Goal: Task Accomplishment & Management: Use online tool/utility

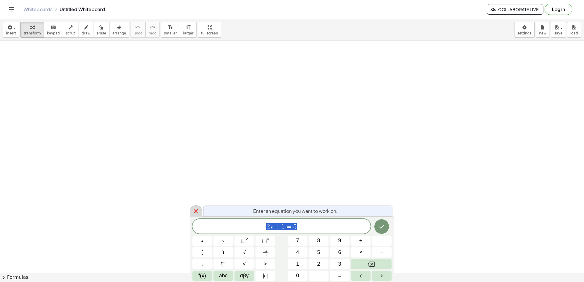
click at [193, 212] on icon at bounding box center [196, 211] width 7 height 7
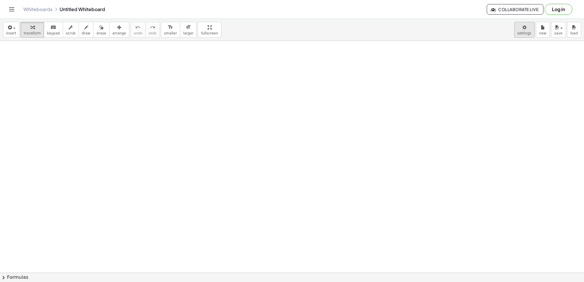
click at [528, 33] on body "Graspable Math Activities Get Started Activity Bank Assigned Work Classes White…" at bounding box center [292, 141] width 584 height 282
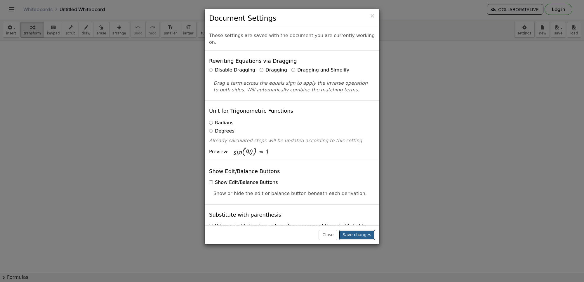
click at [367, 235] on button "Save changes" at bounding box center [357, 235] width 36 height 10
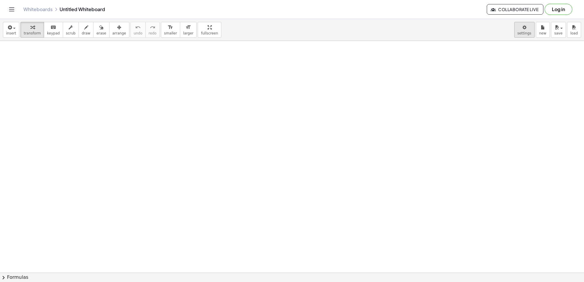
click at [530, 36] on body "Graspable Math Activities Get Started Activity Bank Assigned Work Classes White…" at bounding box center [292, 141] width 584 height 282
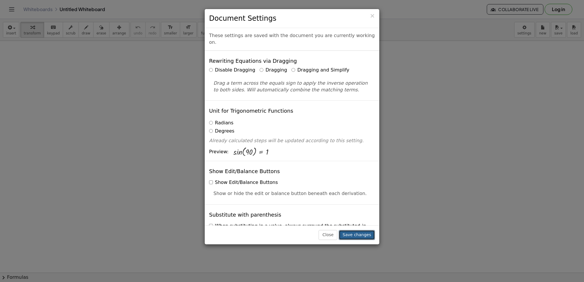
click at [368, 235] on button "Save changes" at bounding box center [357, 235] width 36 height 10
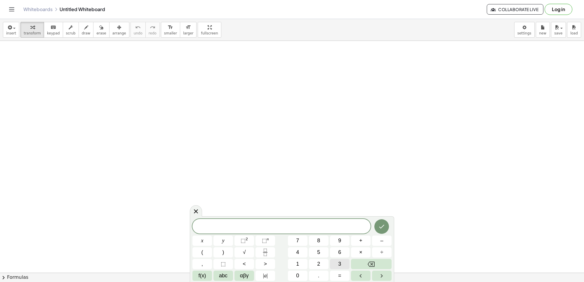
click at [340, 263] on span "3" at bounding box center [339, 264] width 3 height 8
click at [202, 240] on span "x" at bounding box center [202, 241] width 2 height 8
click at [386, 242] on button "–" at bounding box center [382, 241] width 20 height 10
click at [316, 265] on button "2" at bounding box center [319, 264] width 20 height 10
click at [338, 275] on button "=" at bounding box center [340, 276] width 20 height 10
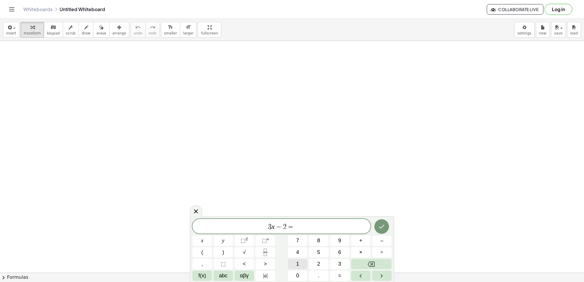
click at [299, 261] on span "1" at bounding box center [297, 264] width 3 height 8
click at [303, 275] on button "0" at bounding box center [298, 276] width 20 height 10
click at [380, 229] on icon "Done" at bounding box center [381, 226] width 7 height 7
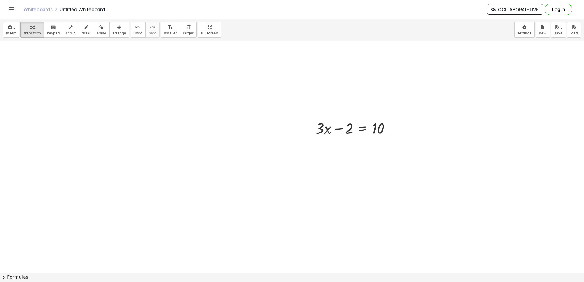
scroll to position [73, 0]
drag, startPoint x: 350, startPoint y: 131, endPoint x: 405, endPoint y: 131, distance: 55.2
click at [389, 147] on div at bounding box center [366, 147] width 107 height 20
drag, startPoint x: 344, startPoint y: 167, endPoint x: 380, endPoint y: 181, distance: 38.8
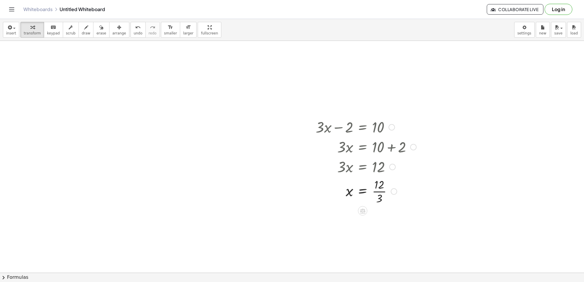
click at [376, 191] on div at bounding box center [366, 190] width 107 height 29
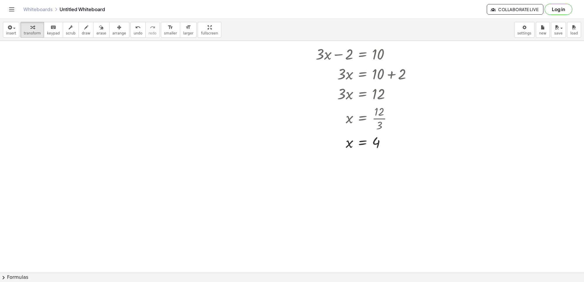
scroll to position [110, 0]
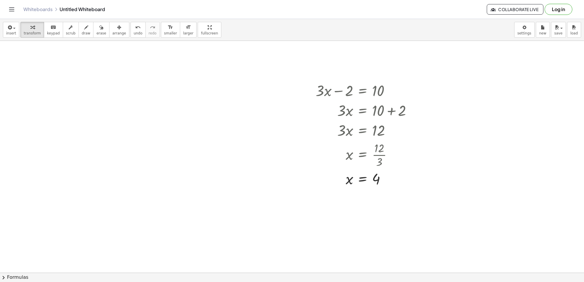
drag, startPoint x: 233, startPoint y: 240, endPoint x: 237, endPoint y: 236, distance: 5.8
click at [237, 236] on div at bounding box center [292, 182] width 584 height 502
click at [248, 226] on div at bounding box center [292, 182] width 584 height 502
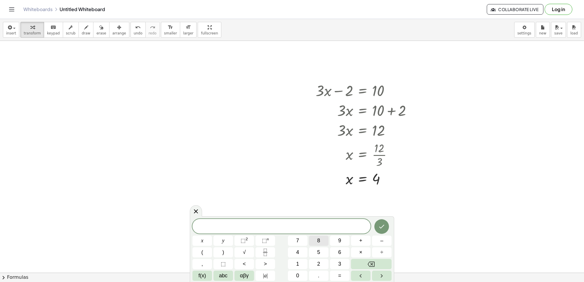
click at [317, 238] on span "8" at bounding box center [318, 241] width 3 height 8
click at [221, 239] on button "y" at bounding box center [224, 241] width 20 height 10
click at [361, 240] on span "+" at bounding box center [360, 241] width 3 height 8
click at [302, 260] on button "1" at bounding box center [298, 264] width 20 height 10
click at [315, 251] on button "5" at bounding box center [319, 252] width 20 height 10
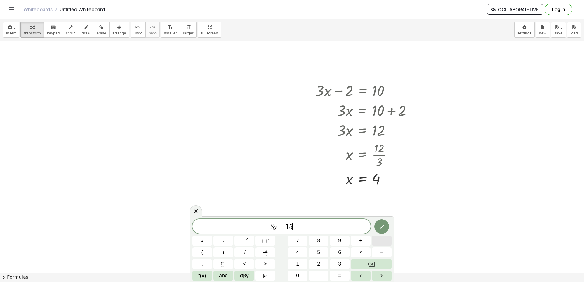
click at [381, 239] on span "–" at bounding box center [381, 241] width 3 height 8
click at [364, 263] on button "Backspace" at bounding box center [371, 264] width 41 height 10
click at [338, 274] on button "=" at bounding box center [340, 276] width 20 height 10
click at [379, 240] on button "–" at bounding box center [382, 241] width 20 height 10
click at [297, 262] on span "1" at bounding box center [297, 264] width 3 height 8
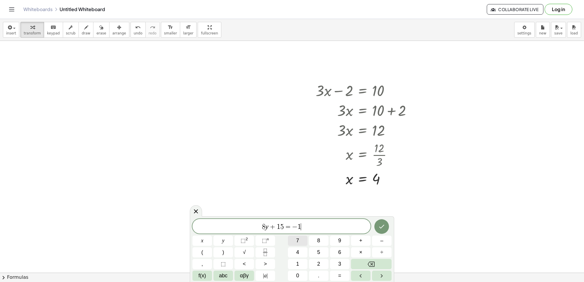
click at [302, 239] on button "7" at bounding box center [298, 241] width 20 height 10
click at [380, 223] on button "Done" at bounding box center [381, 226] width 15 height 15
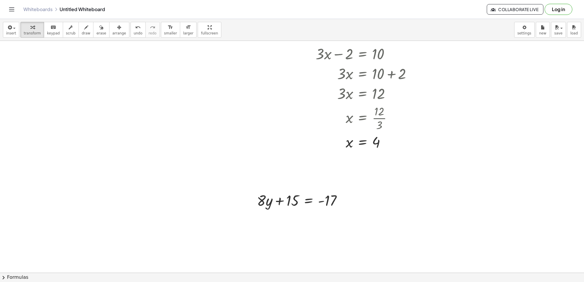
scroll to position [183, 0]
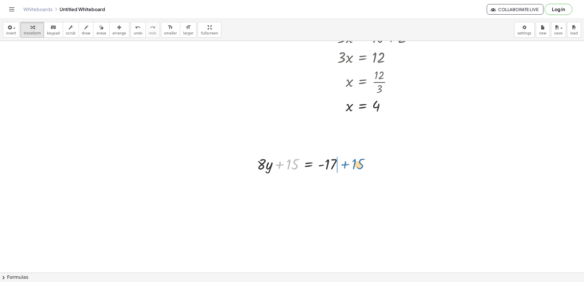
drag, startPoint x: 294, startPoint y: 166, endPoint x: 360, endPoint y: 165, distance: 65.7
click at [346, 185] on div at bounding box center [317, 184] width 127 height 20
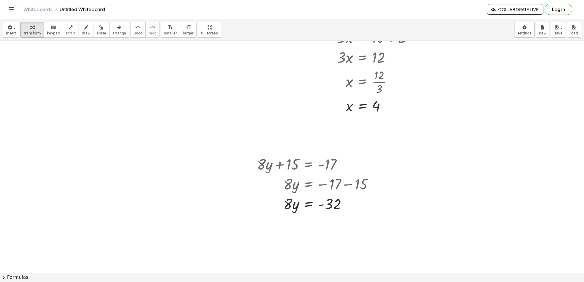
scroll to position [219, 0]
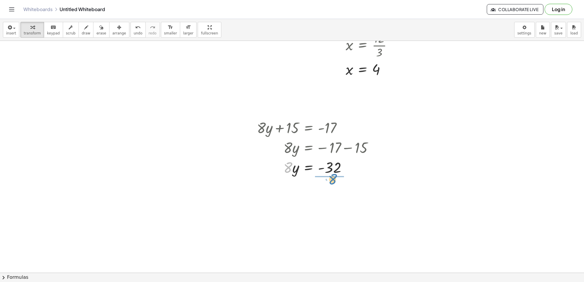
drag, startPoint x: 288, startPoint y: 169, endPoint x: 332, endPoint y: 180, distance: 46.1
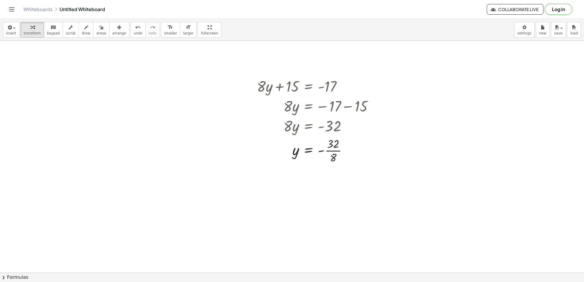
scroll to position [270, 0]
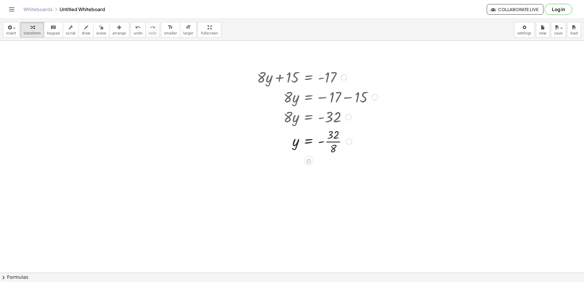
click at [330, 141] on div at bounding box center [317, 140] width 127 height 29
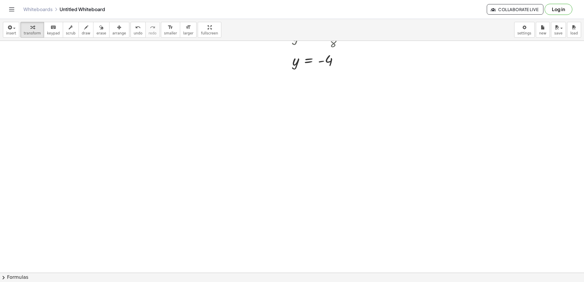
scroll to position [379, 0]
click at [375, 158] on div at bounding box center [292, 9] width 584 height 695
click at [283, 199] on div at bounding box center [292, 9] width 584 height 695
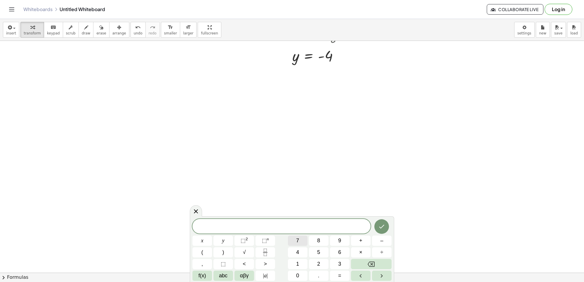
click at [300, 237] on button "7" at bounding box center [298, 241] width 20 height 10
click at [203, 237] on span "x" at bounding box center [202, 241] width 2 height 8
click at [387, 240] on button "–" at bounding box center [382, 241] width 20 height 10
click at [343, 240] on button "9" at bounding box center [340, 241] width 20 height 10
click at [339, 274] on span "=" at bounding box center [339, 276] width 3 height 8
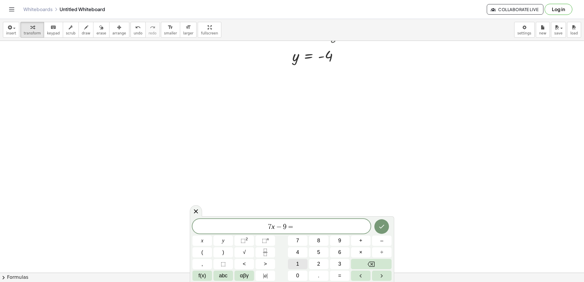
click at [294, 261] on button "1" at bounding box center [298, 264] width 20 height 10
click at [316, 263] on button "2" at bounding box center [319, 264] width 20 height 10
click at [384, 226] on icon "Done" at bounding box center [381, 227] width 5 height 4
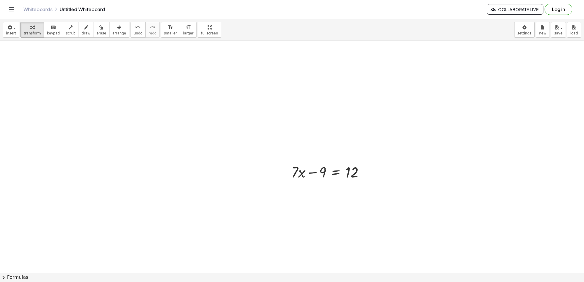
scroll to position [452, 0]
drag, startPoint x: 323, startPoint y: 140, endPoint x: 374, endPoint y: 138, distance: 51.4
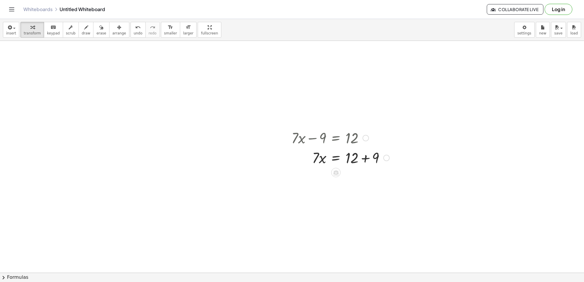
click at [363, 158] on div at bounding box center [341, 158] width 104 height 20
drag, startPoint x: 315, startPoint y: 177, endPoint x: 345, endPoint y: 191, distance: 33.1
click at [354, 201] on div at bounding box center [341, 201] width 104 height 29
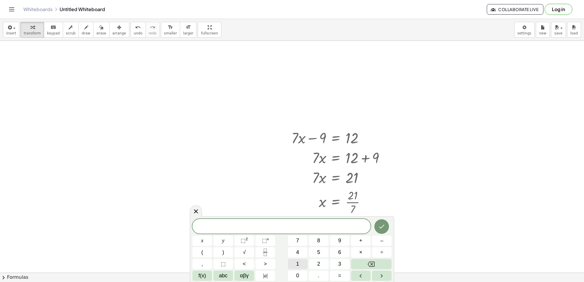
click at [296, 263] on span "1" at bounding box center [297, 264] width 3 height 8
click at [223, 240] on span "y" at bounding box center [223, 241] width 2 height 8
click at [358, 237] on button "+" at bounding box center [361, 241] width 20 height 10
click at [304, 263] on button "1" at bounding box center [298, 264] width 20 height 10
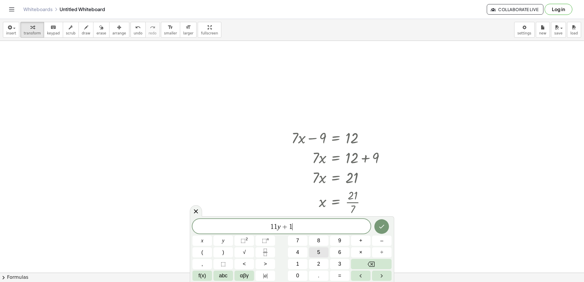
click at [317, 252] on span "5" at bounding box center [318, 253] width 3 height 8
click at [342, 275] on button "=" at bounding box center [340, 276] width 20 height 10
click at [359, 240] on span "+" at bounding box center [360, 241] width 3 height 8
click at [300, 250] on button "4" at bounding box center [298, 252] width 20 height 10
click at [381, 266] on button "Backspace" at bounding box center [371, 264] width 41 height 10
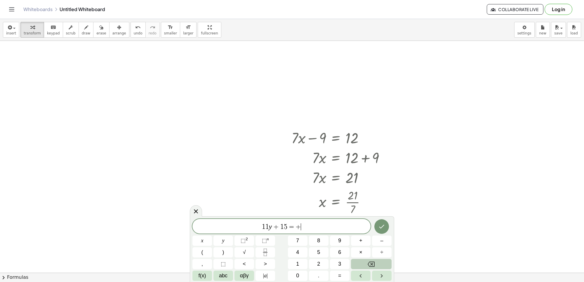
click at [380, 264] on button "Backspace" at bounding box center [371, 264] width 41 height 10
click at [306, 254] on button "4" at bounding box center [298, 252] width 20 height 10
click at [381, 226] on icon "Done" at bounding box center [381, 226] width 7 height 7
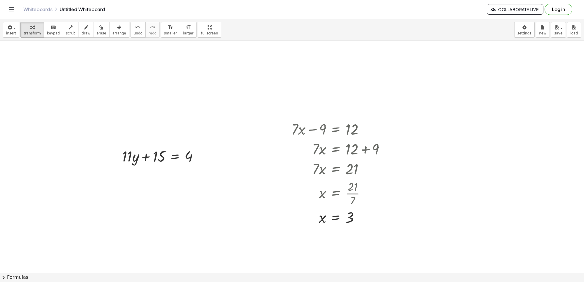
scroll to position [464, 0]
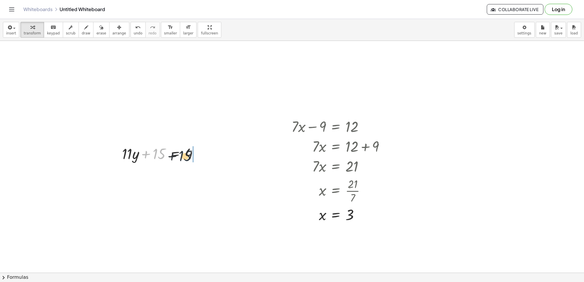
drag, startPoint x: 158, startPoint y: 154, endPoint x: 195, endPoint y: 152, distance: 37.2
click at [195, 152] on div at bounding box center [162, 153] width 86 height 20
click at [199, 172] on div at bounding box center [175, 173] width 113 height 20
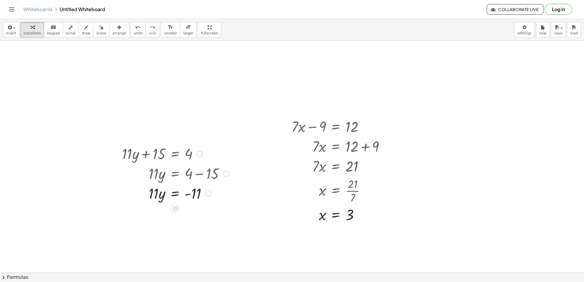
scroll to position [500, 0]
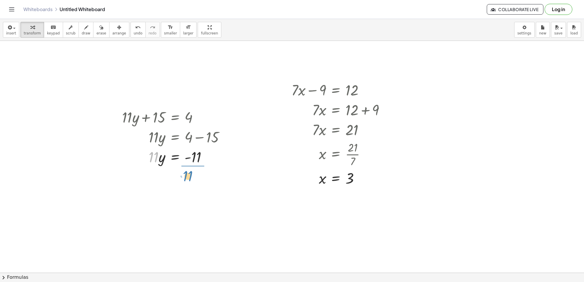
drag, startPoint x: 152, startPoint y: 158, endPoint x: 193, endPoint y: 175, distance: 44.3
click at [196, 182] on div at bounding box center [175, 181] width 113 height 29
drag, startPoint x: 405, startPoint y: 214, endPoint x: 402, endPoint y: 180, distance: 34.3
click at [405, 206] on div at bounding box center [292, 4] width 584 height 927
click at [285, 193] on div at bounding box center [292, 4] width 584 height 927
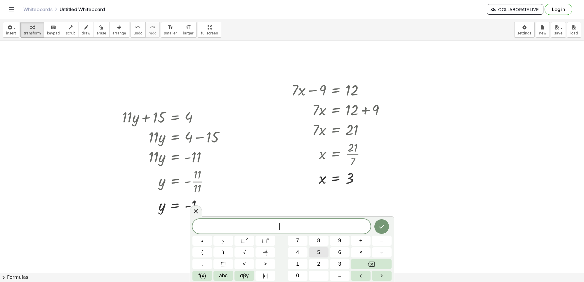
click at [316, 252] on button "5" at bounding box center [319, 252] width 20 height 10
click at [210, 239] on button "x" at bounding box center [203, 241] width 20 height 10
click at [362, 241] on span "+" at bounding box center [360, 241] width 3 height 8
click at [297, 261] on span "1" at bounding box center [297, 264] width 3 height 8
click at [303, 249] on button "4" at bounding box center [298, 252] width 20 height 10
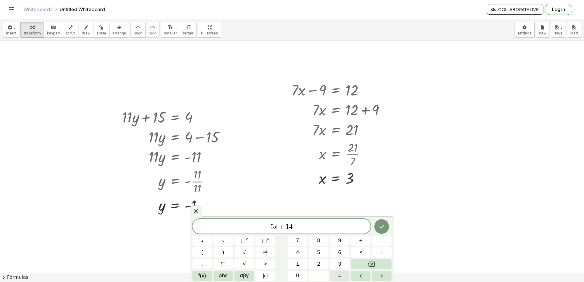
click at [343, 274] on button "=" at bounding box center [340, 276] width 20 height 10
click at [383, 237] on button "–" at bounding box center [382, 241] width 20 height 10
click at [299, 261] on span "1" at bounding box center [297, 264] width 3 height 8
click at [339, 252] on span "6" at bounding box center [339, 253] width 3 height 8
click at [385, 228] on icon "Done" at bounding box center [381, 226] width 7 height 7
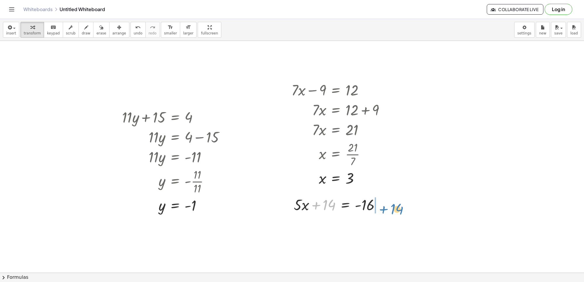
drag, startPoint x: 329, startPoint y: 205, endPoint x: 397, endPoint y: 208, distance: 68.1
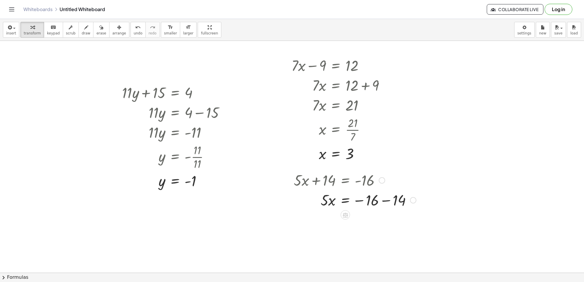
scroll to position [537, 0]
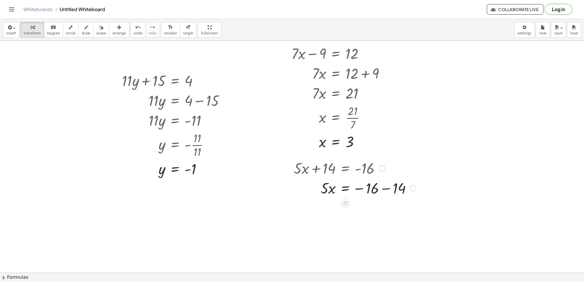
click at [385, 188] on div at bounding box center [355, 188] width 128 height 20
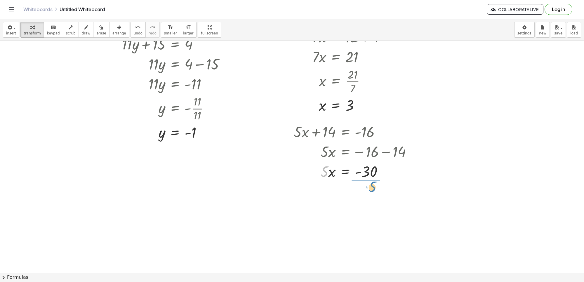
drag, startPoint x: 322, startPoint y: 171, endPoint x: 370, endPoint y: 185, distance: 50.1
drag, startPoint x: 367, startPoint y: 195, endPoint x: 367, endPoint y: 200, distance: 5.3
click at [367, 200] on div at bounding box center [355, 195] width 128 height 29
click at [367, 195] on div at bounding box center [355, 195] width 128 height 29
drag, startPoint x: 181, startPoint y: 190, endPoint x: 180, endPoint y: 194, distance: 4.5
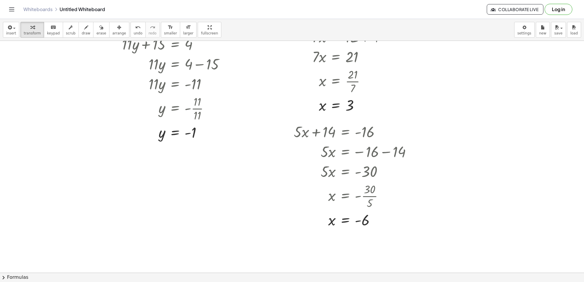
click at [303, 215] on div at bounding box center [355, 219] width 128 height 19
click at [287, 210] on div at bounding box center [289, 175] width 9 height 111
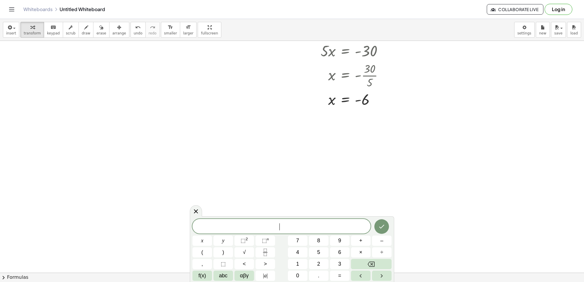
scroll to position [695, 0]
click at [321, 250] on button "5" at bounding box center [319, 252] width 20 height 10
click at [203, 236] on button "x" at bounding box center [203, 241] width 20 height 10
click at [364, 240] on button "+" at bounding box center [361, 241] width 20 height 10
click at [224, 240] on span "y" at bounding box center [223, 241] width 2 height 8
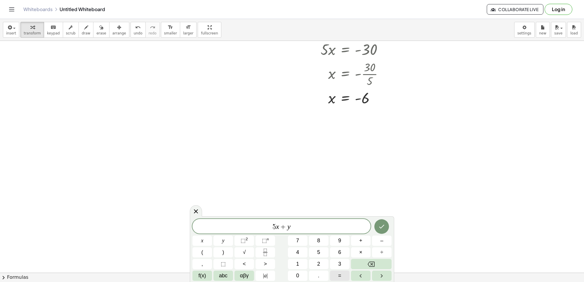
click at [339, 275] on span "=" at bounding box center [339, 276] width 3 height 8
click at [298, 263] on span "1" at bounding box center [297, 264] width 3 height 8
click at [298, 274] on span "0" at bounding box center [297, 276] width 3 height 8
click at [382, 227] on icon "Done" at bounding box center [381, 227] width 5 height 4
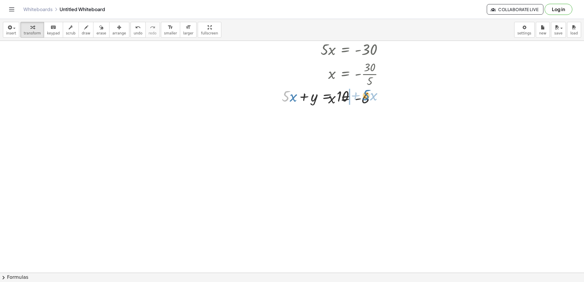
drag, startPoint x: 284, startPoint y: 97, endPoint x: 364, endPoint y: 97, distance: 79.7
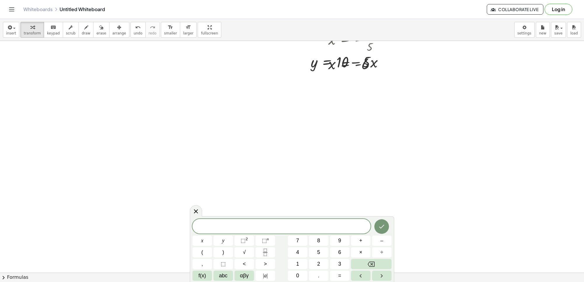
scroll to position [805, 0]
click at [298, 240] on span "7" at bounding box center [297, 241] width 3 height 8
click at [199, 236] on button "x" at bounding box center [203, 241] width 20 height 10
click at [364, 240] on button "+" at bounding box center [361, 241] width 20 height 10
click at [221, 240] on button "y" at bounding box center [224, 241] width 20 height 10
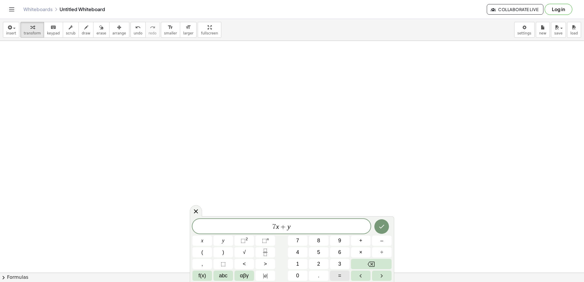
click at [342, 275] on button "=" at bounding box center [340, 276] width 20 height 10
click at [356, 265] on div "7 x + y = ​ x y ⬚ 2 ⬚ n 7 8 9 + – ( ) √ 4 5 6 × ÷ , ⬚ < > 1 2 3 f(x) abc αβγ | …" at bounding box center [292, 250] width 199 height 62
click at [341, 261] on button "3" at bounding box center [340, 264] width 20 height 10
click at [383, 228] on icon "Done" at bounding box center [381, 226] width 7 height 7
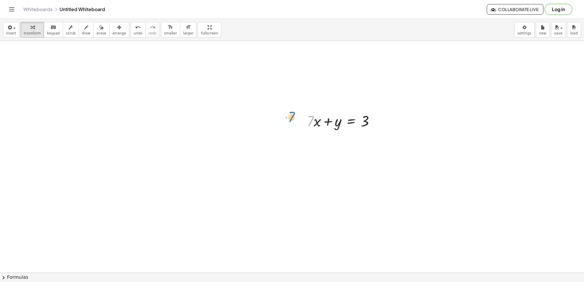
drag, startPoint x: 309, startPoint y: 121, endPoint x: 296, endPoint y: 118, distance: 13.6
drag, startPoint x: 312, startPoint y: 123, endPoint x: 376, endPoint y: 123, distance: 64.3
click at [376, 124] on div at bounding box center [343, 121] width 78 height 20
click at [337, 151] on div at bounding box center [344, 145] width 81 height 29
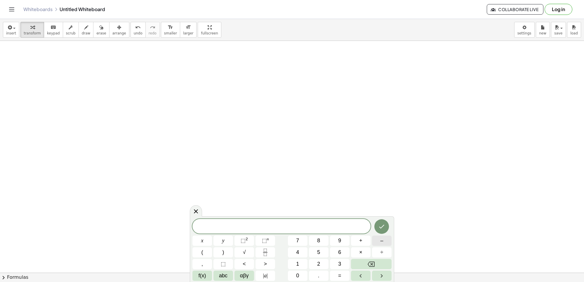
click at [382, 238] on span "–" at bounding box center [381, 241] width 3 height 8
click at [321, 237] on button "8" at bounding box center [319, 241] width 20 height 10
click at [224, 237] on button "y" at bounding box center [224, 241] width 20 height 10
click at [360, 240] on span "+" at bounding box center [360, 241] width 3 height 8
click at [206, 239] on button "x" at bounding box center [203, 241] width 20 height 10
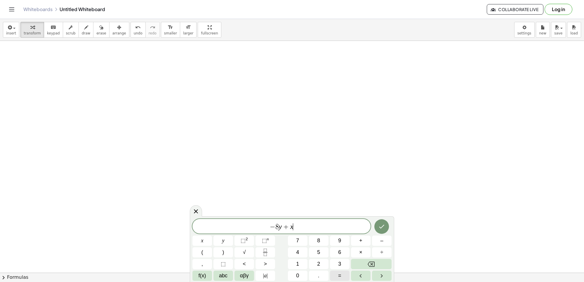
click at [333, 273] on button "=" at bounding box center [340, 276] width 20 height 10
click at [294, 240] on button "7" at bounding box center [298, 241] width 20 height 10
click at [380, 226] on icon "Done" at bounding box center [381, 226] width 7 height 7
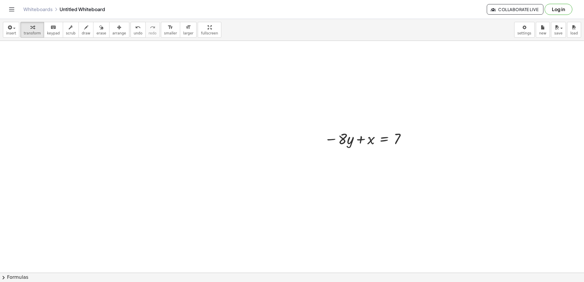
scroll to position [963, 0]
drag, startPoint x: 344, startPoint y: 155, endPoint x: 419, endPoint y: 156, distance: 76.0
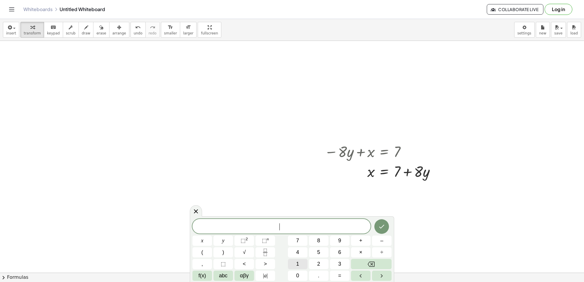
click at [300, 262] on button "1" at bounding box center [298, 264] width 20 height 10
click at [363, 237] on button "+" at bounding box center [361, 241] width 20 height 10
click at [223, 241] on span "y" at bounding box center [223, 241] width 2 height 8
click at [342, 275] on button "=" at bounding box center [340, 276] width 20 height 10
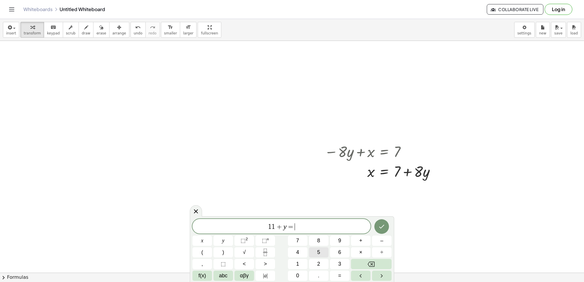
click at [322, 253] on button "5" at bounding box center [319, 252] width 20 height 10
click at [381, 265] on button "Backspace" at bounding box center [371, 264] width 41 height 10
click at [381, 263] on button "Backspace" at bounding box center [371, 264] width 41 height 10
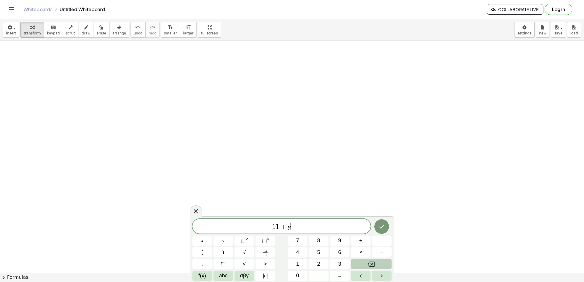
click at [381, 262] on button "Backspace" at bounding box center [371, 264] width 41 height 10
click at [373, 265] on icon "Backspace" at bounding box center [371, 264] width 7 height 5
click at [224, 238] on span "y" at bounding box center [223, 241] width 2 height 8
click at [361, 240] on span "+" at bounding box center [360, 241] width 3 height 8
click at [202, 237] on span "x" at bounding box center [202, 241] width 2 height 8
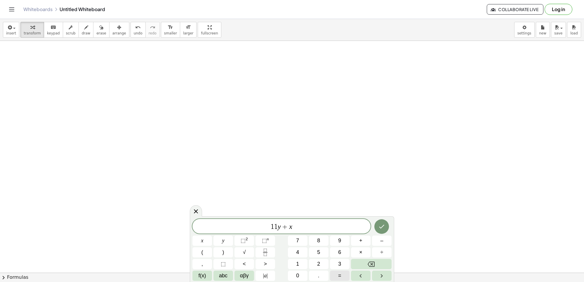
click at [344, 276] on button "=" at bounding box center [340, 276] width 20 height 10
click at [313, 251] on button "5" at bounding box center [319, 252] width 20 height 10
click at [382, 227] on icon "Done" at bounding box center [381, 227] width 5 height 4
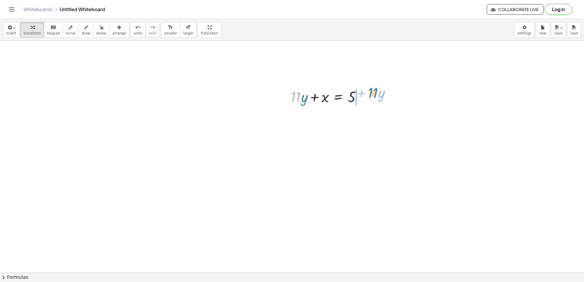
drag, startPoint x: 297, startPoint y: 98, endPoint x: 374, endPoint y: 94, distance: 76.9
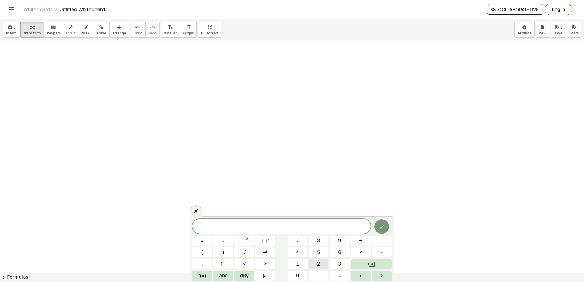
click at [312, 263] on button "2" at bounding box center [319, 264] width 20 height 10
click at [226, 238] on button "y" at bounding box center [224, 241] width 20 height 10
click at [360, 240] on span "+" at bounding box center [360, 241] width 3 height 8
click at [325, 240] on button "8" at bounding box center [319, 241] width 20 height 10
click at [208, 238] on button "x" at bounding box center [203, 241] width 20 height 10
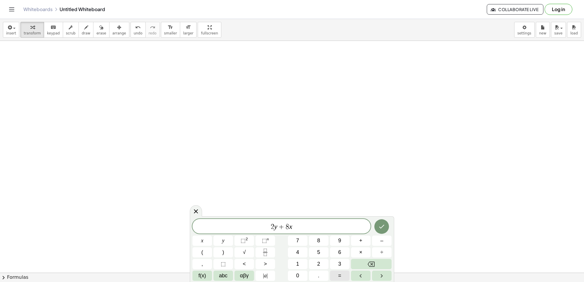
click at [342, 275] on button "=" at bounding box center [340, 276] width 20 height 10
click at [341, 252] on span "6" at bounding box center [339, 253] width 3 height 8
drag, startPoint x: 389, startPoint y: 209, endPoint x: 387, endPoint y: 213, distance: 4.7
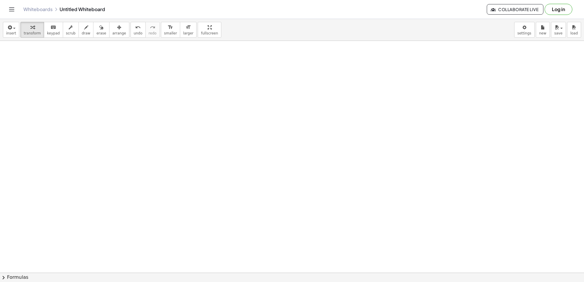
scroll to position [1244, 0]
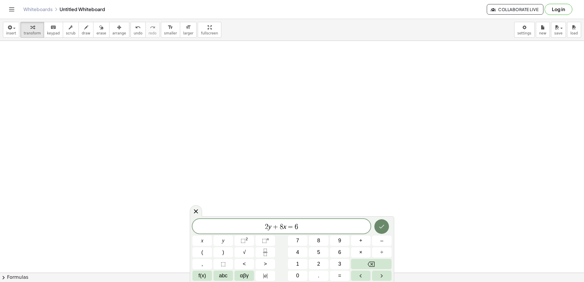
click at [381, 224] on icon "Done" at bounding box center [381, 226] width 7 height 7
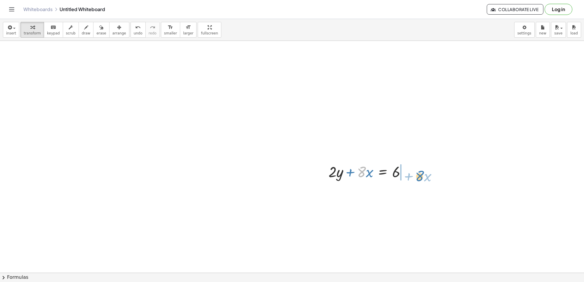
drag, startPoint x: 363, startPoint y: 172, endPoint x: 421, endPoint y: 177, distance: 58.3
drag, startPoint x: 331, startPoint y: 174, endPoint x: 349, endPoint y: 197, distance: 29.5
drag, startPoint x: 360, startPoint y: 192, endPoint x: 405, endPoint y: 207, distance: 47.1
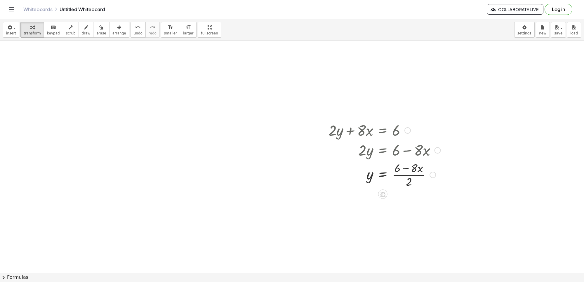
scroll to position [1317, 0]
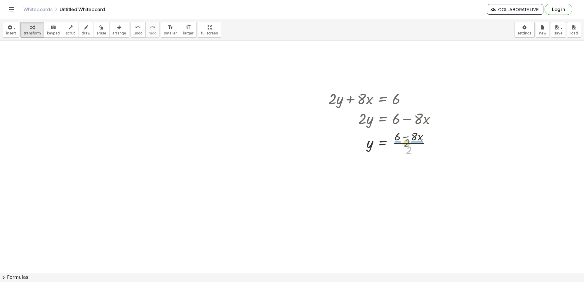
drag, startPoint x: 410, startPoint y: 151, endPoint x: 408, endPoint y: 143, distance: 7.6
click at [408, 143] on div at bounding box center [385, 142] width 118 height 29
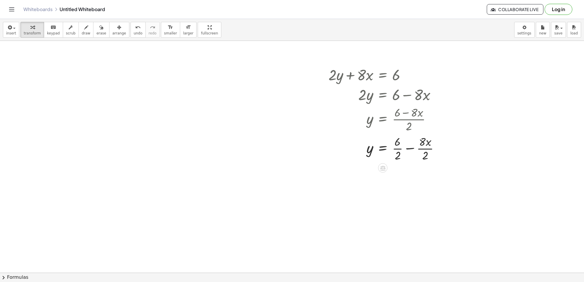
scroll to position [1354, 0]
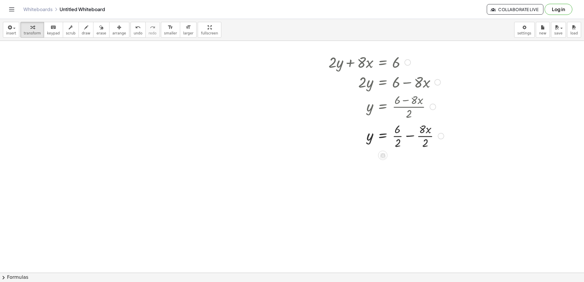
click at [395, 135] on div at bounding box center [386, 135] width 121 height 29
click at [422, 164] on div at bounding box center [386, 164] width 121 height 29
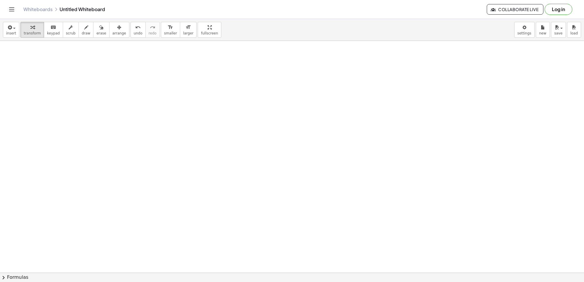
scroll to position [1537, 0]
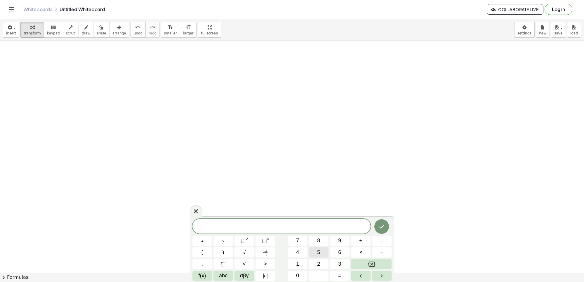
click at [324, 254] on button "5" at bounding box center [319, 252] width 20 height 10
click at [208, 237] on button "x" at bounding box center [203, 241] width 20 height 10
click at [383, 240] on span "–" at bounding box center [381, 241] width 3 height 8
click at [297, 264] on span "1" at bounding box center [297, 264] width 3 height 8
click at [297, 273] on span "0" at bounding box center [297, 276] width 3 height 8
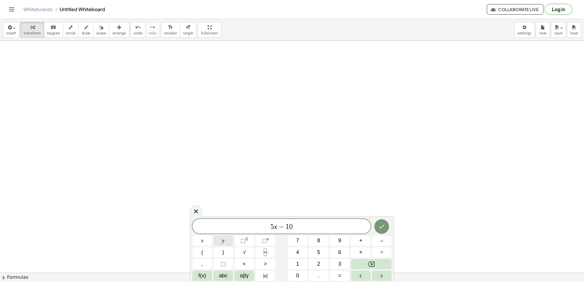
click at [228, 238] on button "y" at bounding box center [224, 241] width 20 height 10
click at [342, 277] on button "=" at bounding box center [340, 276] width 20 height 10
click at [340, 261] on span "3" at bounding box center [339, 264] width 3 height 8
click at [299, 273] on span "0" at bounding box center [297, 276] width 3 height 8
click at [380, 226] on icon "Done" at bounding box center [381, 226] width 7 height 7
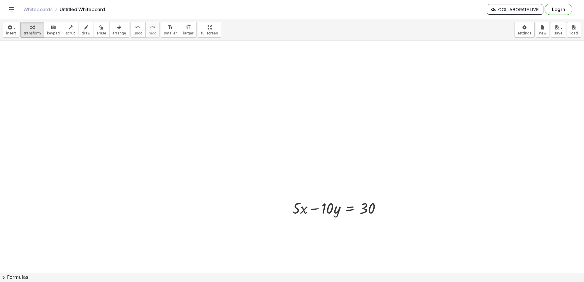
scroll to position [1573, 0]
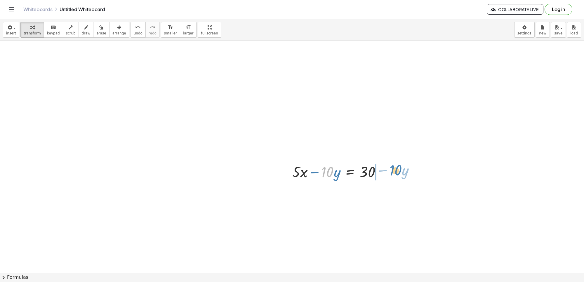
drag, startPoint x: 328, startPoint y: 174, endPoint x: 396, endPoint y: 173, distance: 68.4
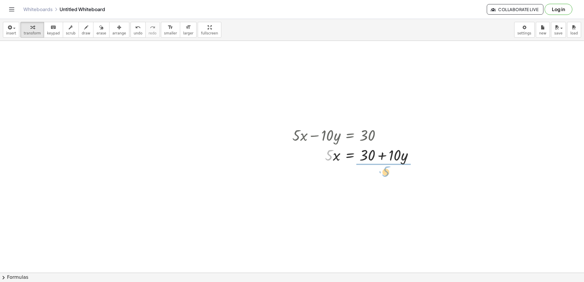
drag, startPoint x: 329, startPoint y: 154, endPoint x: 386, endPoint y: 170, distance: 59.5
drag, startPoint x: 380, startPoint y: 186, endPoint x: 377, endPoint y: 178, distance: 8.0
click at [377, 178] on div at bounding box center [355, 179] width 132 height 29
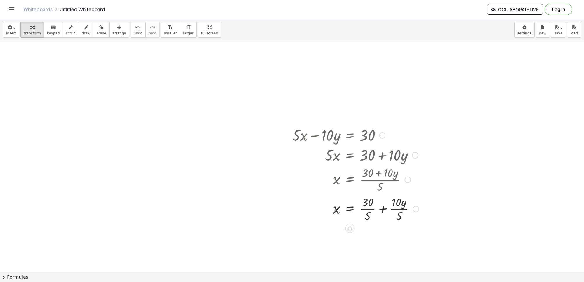
click at [366, 210] on div at bounding box center [355, 208] width 133 height 29
click at [385, 208] on div at bounding box center [355, 208] width 133 height 29
click at [389, 238] on div at bounding box center [355, 237] width 133 height 29
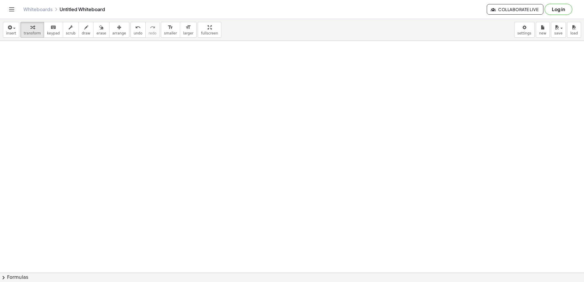
scroll to position [1854, 0]
drag, startPoint x: 316, startPoint y: 151, endPoint x: 313, endPoint y: 161, distance: 10.6
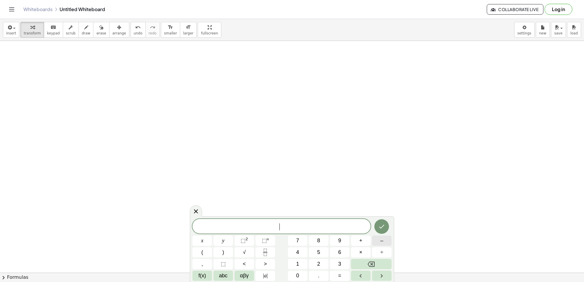
click at [381, 241] on span "–" at bounding box center [381, 241] width 3 height 8
click at [338, 263] on button "3" at bounding box center [340, 264] width 20 height 10
click at [203, 240] on button "x" at bounding box center [203, 241] width 20 height 10
click at [361, 241] on span "+" at bounding box center [360, 241] width 3 height 8
click at [322, 254] on button "5" at bounding box center [319, 252] width 20 height 10
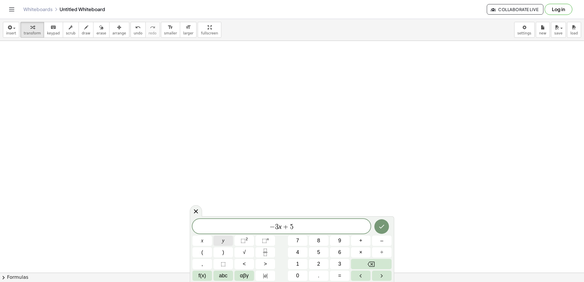
click at [224, 238] on span "y" at bounding box center [223, 241] width 2 height 8
click at [341, 279] on span "=" at bounding box center [339, 276] width 3 height 8
click at [320, 264] on button "2" at bounding box center [319, 264] width 20 height 10
click at [380, 229] on icon "Done" at bounding box center [381, 226] width 7 height 7
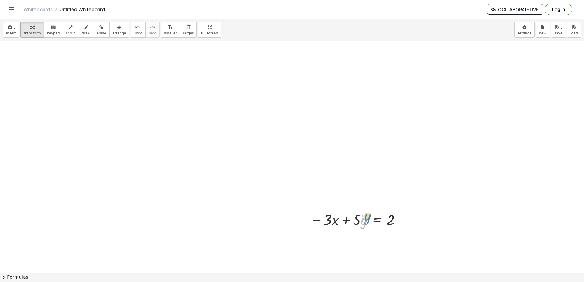
drag, startPoint x: 362, startPoint y: 222, endPoint x: 365, endPoint y: 218, distance: 4.8
click at [365, 218] on div at bounding box center [356, 219] width 98 height 20
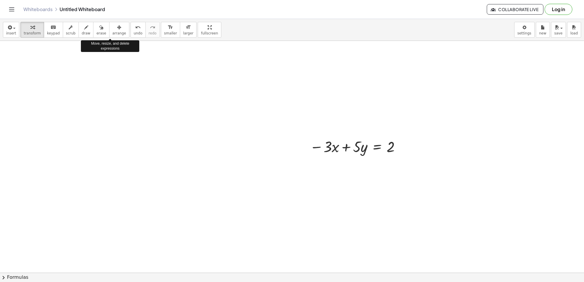
drag, startPoint x: 107, startPoint y: 25, endPoint x: 120, endPoint y: 25, distance: 12.9
click at [112, 25] on div "button" at bounding box center [119, 27] width 14 height 7
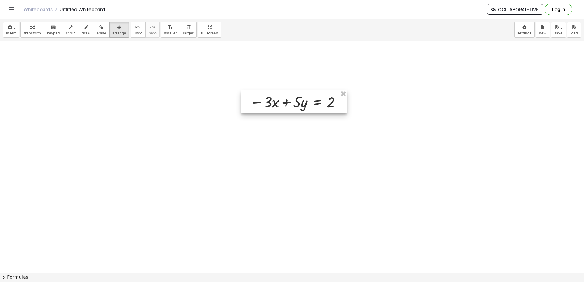
drag, startPoint x: 321, startPoint y: 139, endPoint x: 261, endPoint y: 94, distance: 74.7
click at [261, 94] on div at bounding box center [294, 101] width 106 height 23
click at [117, 25] on icon "button" at bounding box center [119, 27] width 4 height 7
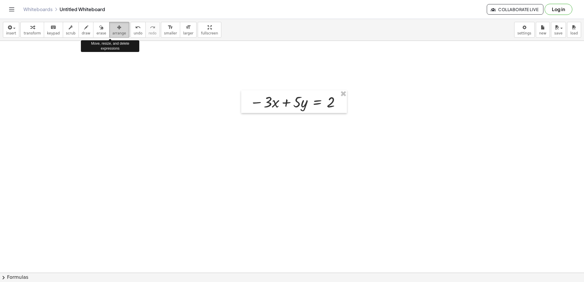
click at [112, 34] on span "arrange" at bounding box center [119, 33] width 14 height 4
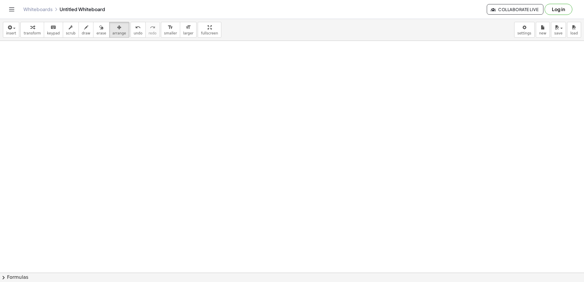
drag, startPoint x: 318, startPoint y: 105, endPoint x: 316, endPoint y: 111, distance: 5.9
drag, startPoint x: 285, startPoint y: 212, endPoint x: 285, endPoint y: 207, distance: 5.6
drag, startPoint x: 285, startPoint y: 207, endPoint x: 242, endPoint y: 204, distance: 42.7
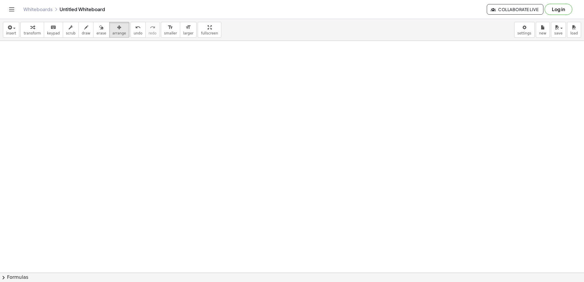
drag, startPoint x: 285, startPoint y: 221, endPoint x: 288, endPoint y: 226, distance: 4.9
drag, startPoint x: 291, startPoint y: 236, endPoint x: 288, endPoint y: 216, distance: 19.6
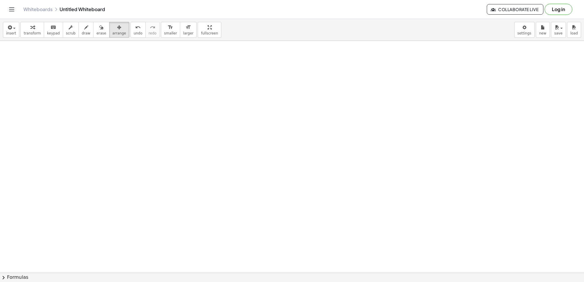
drag, startPoint x: 264, startPoint y: 192, endPoint x: 265, endPoint y: 199, distance: 6.7
drag, startPoint x: 265, startPoint y: 199, endPoint x: 286, endPoint y: 226, distance: 34.3
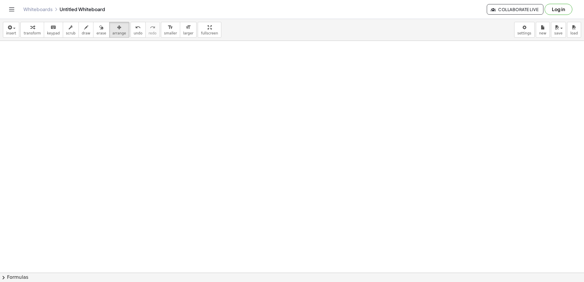
drag, startPoint x: 291, startPoint y: 183, endPoint x: 282, endPoint y: 192, distance: 13.0
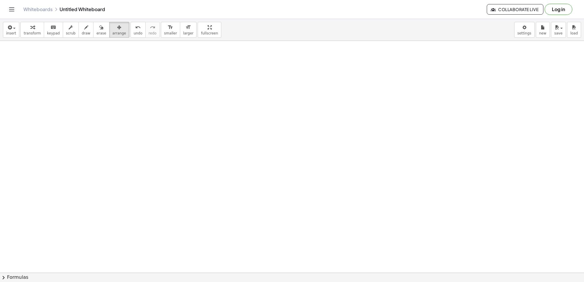
drag, startPoint x: 288, startPoint y: 223, endPoint x: 285, endPoint y: 224, distance: 3.0
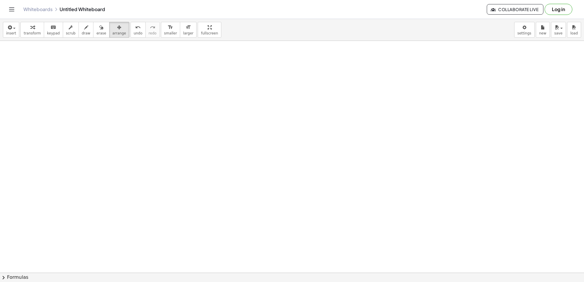
drag, startPoint x: 284, startPoint y: 215, endPoint x: 291, endPoint y: 215, distance: 7.0
drag, startPoint x: 326, startPoint y: 237, endPoint x: 313, endPoint y: 234, distance: 13.5
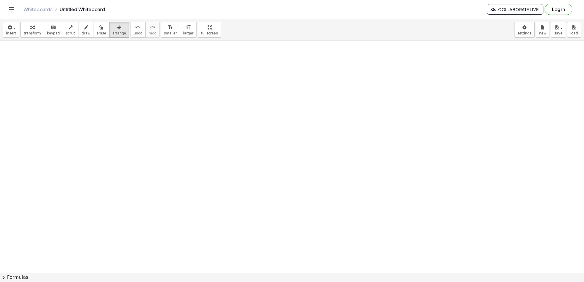
drag, startPoint x: 313, startPoint y: 234, endPoint x: 318, endPoint y: 226, distance: 9.4
drag, startPoint x: 330, startPoint y: 208, endPoint x: 352, endPoint y: 275, distance: 69.9
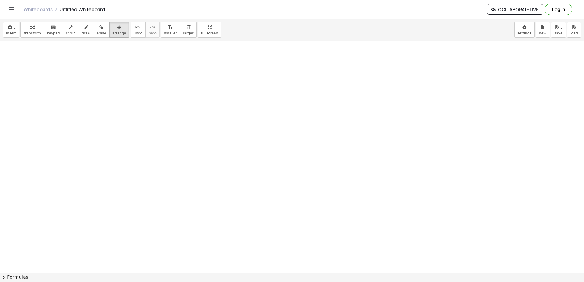
drag, startPoint x: 241, startPoint y: 254, endPoint x: 259, endPoint y: 246, distance: 19.8
drag, startPoint x: 262, startPoint y: 245, endPoint x: 272, endPoint y: 242, distance: 9.9
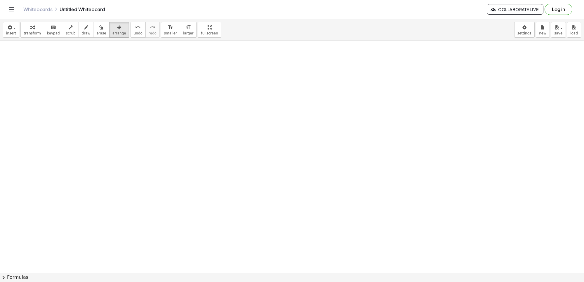
drag, startPoint x: 295, startPoint y: 228, endPoint x: 283, endPoint y: 248, distance: 23.0
drag, startPoint x: 284, startPoint y: 248, endPoint x: 272, endPoint y: 241, distance: 14.5
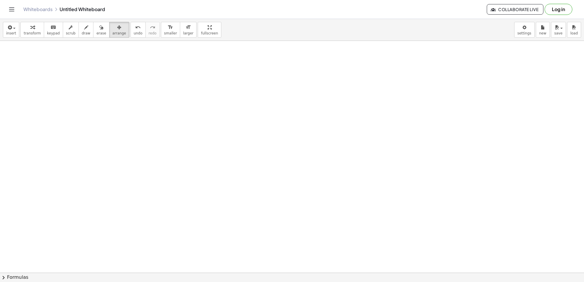
drag, startPoint x: 277, startPoint y: 221, endPoint x: 273, endPoint y: 233, distance: 12.4
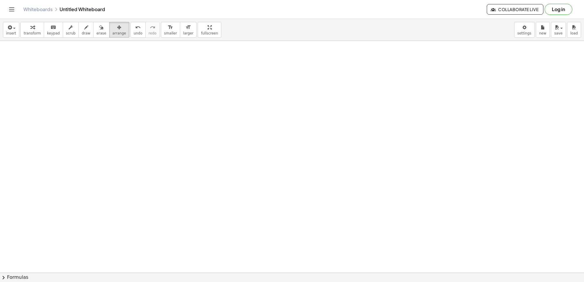
drag, startPoint x: 266, startPoint y: 263, endPoint x: 269, endPoint y: 260, distance: 3.9
drag, startPoint x: 105, startPoint y: 34, endPoint x: 110, endPoint y: 26, distance: 10.1
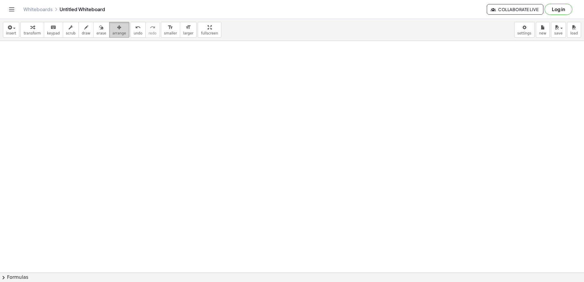
click at [112, 34] on span "arrange" at bounding box center [119, 33] width 14 height 4
click at [117, 25] on icon "button" at bounding box center [119, 27] width 4 height 7
click at [135, 30] on icon "undo" at bounding box center [138, 27] width 6 height 7
drag, startPoint x: 313, startPoint y: 186, endPoint x: 308, endPoint y: 192, distance: 7.9
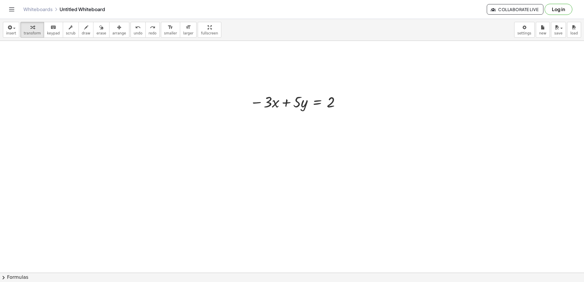
drag, startPoint x: 303, startPoint y: 248, endPoint x: 301, endPoint y: 242, distance: 6.0
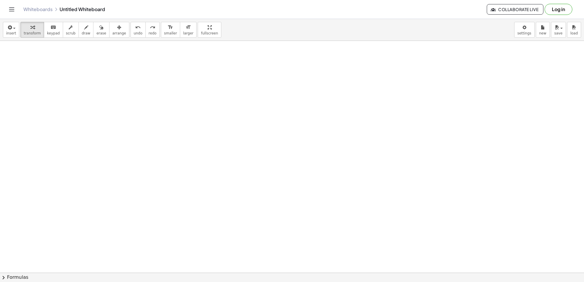
scroll to position [2037, 0]
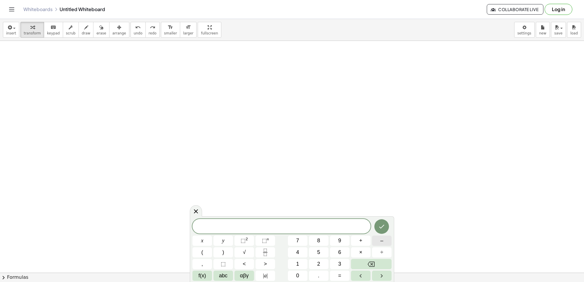
click at [382, 240] on span "–" at bounding box center [381, 241] width 3 height 8
click at [316, 249] on button "5" at bounding box center [319, 252] width 20 height 10
click at [225, 242] on button "y" at bounding box center [224, 241] width 20 height 10
click at [358, 236] on button "+" at bounding box center [361, 241] width 20 height 10
click at [334, 262] on button "3" at bounding box center [340, 264] width 20 height 10
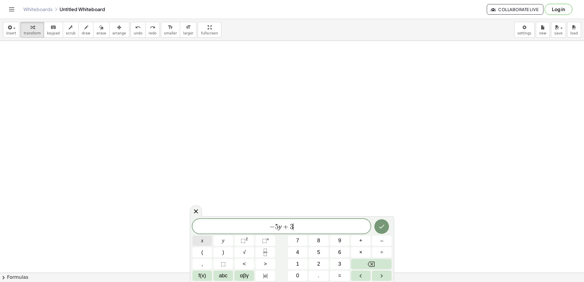
click at [204, 239] on button "x" at bounding box center [203, 241] width 20 height 10
click at [337, 275] on button "=" at bounding box center [340, 276] width 20 height 10
click at [378, 239] on button "–" at bounding box center [382, 241] width 20 height 10
click at [302, 253] on button "4" at bounding box center [298, 252] width 20 height 10
click at [379, 224] on icon "Done" at bounding box center [381, 226] width 7 height 7
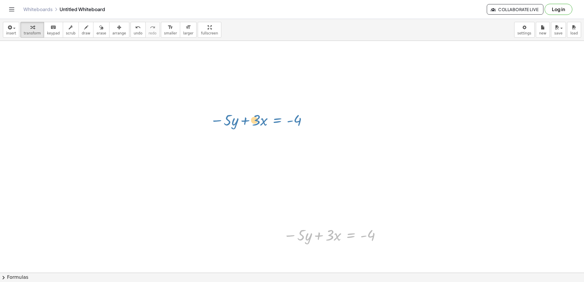
drag, startPoint x: 342, startPoint y: 235, endPoint x: 261, endPoint y: 116, distance: 144.3
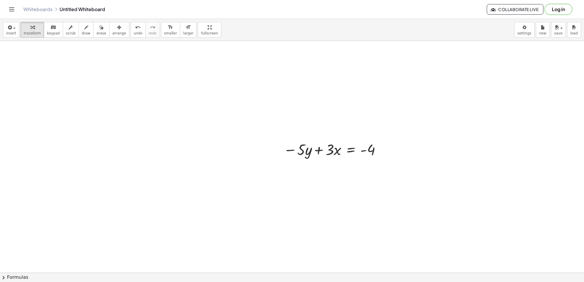
scroll to position [2159, 0]
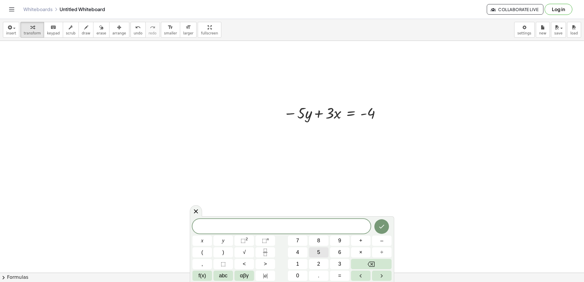
click at [320, 251] on span "5" at bounding box center [318, 253] width 3 height 8
click at [222, 238] on span "y" at bounding box center [223, 241] width 2 height 8
click at [356, 241] on button "+" at bounding box center [361, 241] width 20 height 10
click at [318, 264] on span "2" at bounding box center [318, 264] width 3 height 8
click at [208, 240] on button "x" at bounding box center [203, 241] width 20 height 10
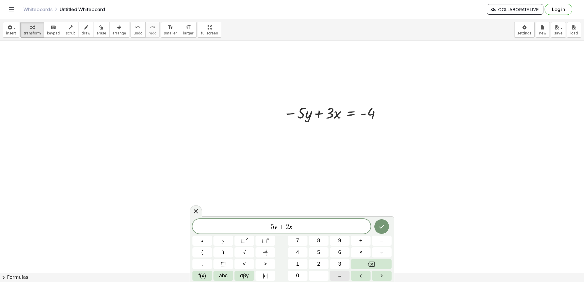
click at [339, 275] on span "=" at bounding box center [339, 276] width 3 height 8
click at [300, 259] on button "1" at bounding box center [298, 264] width 20 height 10
click at [297, 254] on span "4" at bounding box center [297, 253] width 3 height 8
click at [382, 225] on icon "Done" at bounding box center [381, 226] width 7 height 7
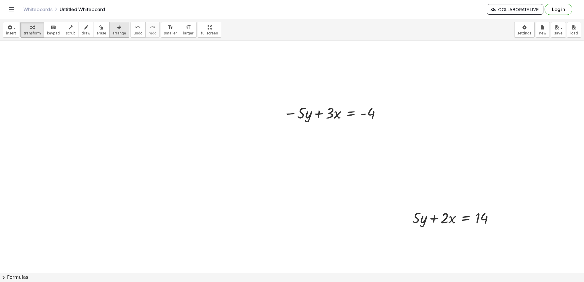
click at [112, 33] on span "arrange" at bounding box center [119, 33] width 14 height 4
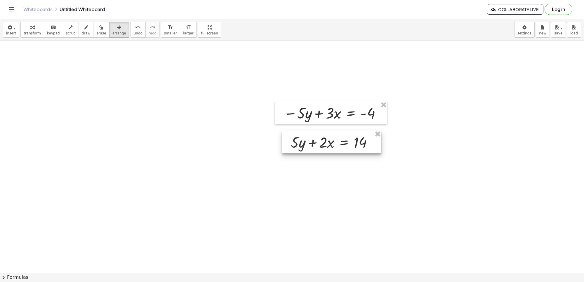
drag, startPoint x: 413, startPoint y: 212, endPoint x: 291, endPoint y: 136, distance: 143.2
click at [291, 136] on div at bounding box center [331, 142] width 99 height 23
click at [131, 31] on button "undo undo" at bounding box center [138, 30] width 15 height 16
drag, startPoint x: 425, startPoint y: 211, endPoint x: 302, endPoint y: 138, distance: 142.6
click at [302, 138] on div at bounding box center [329, 146] width 99 height 23
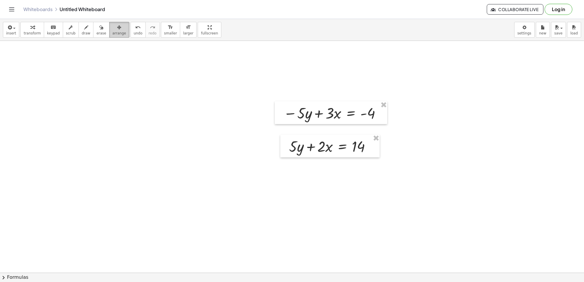
click at [112, 31] on span "arrange" at bounding box center [119, 33] width 14 height 4
click at [117, 44] on div "Move, resize, and delete expressions" at bounding box center [110, 46] width 58 height 12
drag, startPoint x: 281, startPoint y: 210, endPoint x: 282, endPoint y: 206, distance: 3.8
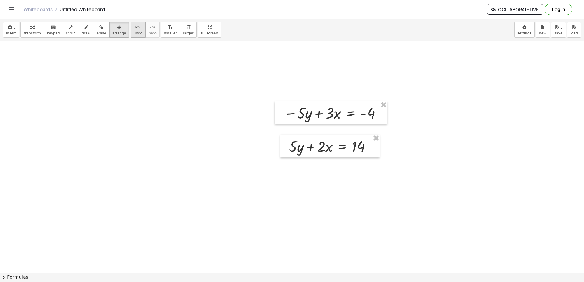
click at [134, 32] on span "undo" at bounding box center [138, 33] width 9 height 4
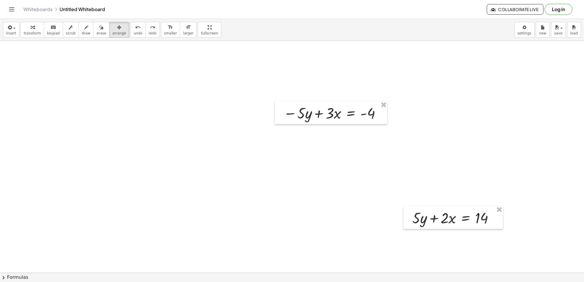
drag, startPoint x: 374, startPoint y: 178, endPoint x: 366, endPoint y: 182, distance: 9.3
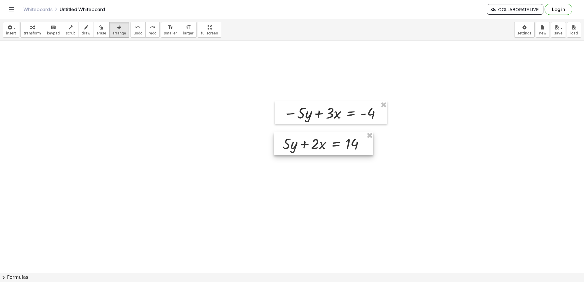
drag, startPoint x: 434, startPoint y: 220, endPoint x: 305, endPoint y: 145, distance: 149.4
click at [305, 145] on div at bounding box center [323, 143] width 99 height 23
drag, startPoint x: 221, startPoint y: 153, endPoint x: 200, endPoint y: 59, distance: 96.2
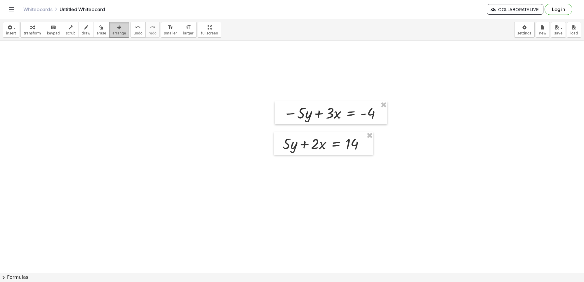
click at [114, 30] on div "button" at bounding box center [119, 27] width 14 height 7
click at [112, 35] on span "arrange" at bounding box center [119, 33] width 14 height 4
click at [133, 31] on button "undo undo" at bounding box center [138, 30] width 15 height 16
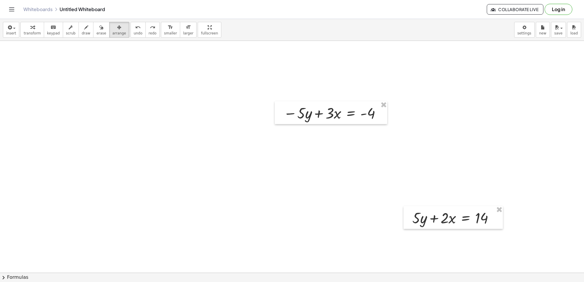
drag, startPoint x: 284, startPoint y: 223, endPoint x: 285, endPoint y: 204, distance: 18.1
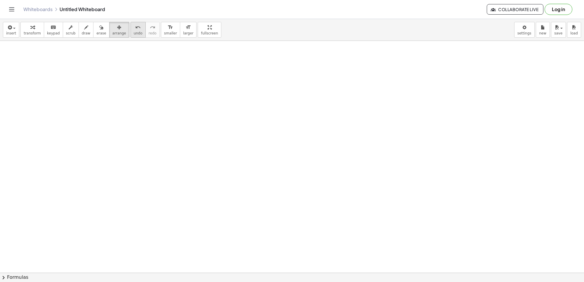
click at [135, 27] on icon "undo" at bounding box center [138, 27] width 6 height 7
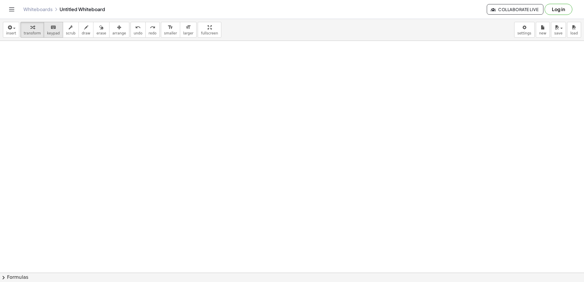
click at [51, 27] on icon "keyboard" at bounding box center [54, 27] width 6 height 7
drag, startPoint x: 157, startPoint y: 137, endPoint x: 156, endPoint y: 149, distance: 12.6
click at [82, 30] on div "button" at bounding box center [86, 27] width 9 height 7
click at [84, 30] on icon "button" at bounding box center [86, 27] width 4 height 7
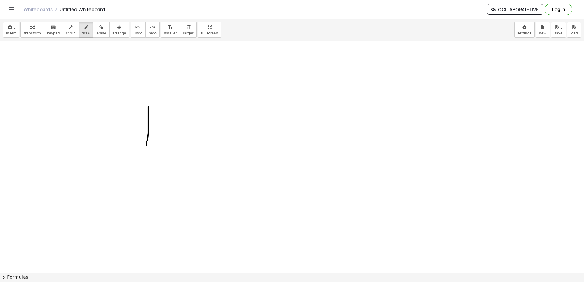
drag, startPoint x: 148, startPoint y: 107, endPoint x: 147, endPoint y: 146, distance: 38.9
drag, startPoint x: 157, startPoint y: 111, endPoint x: 157, endPoint y: 138, distance: 26.6
drag, startPoint x: 148, startPoint y: 124, endPoint x: 155, endPoint y: 125, distance: 7.6
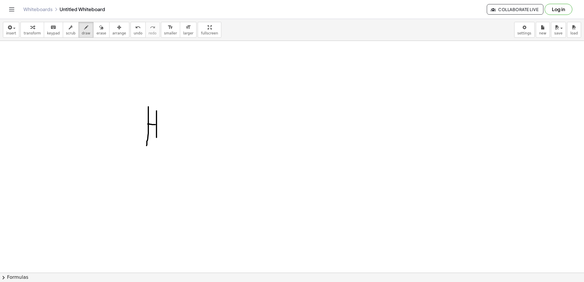
drag, startPoint x: 160, startPoint y: 125, endPoint x: 159, endPoint y: 128, distance: 3.3
drag, startPoint x: 177, startPoint y: 107, endPoint x: 177, endPoint y: 134, distance: 26.9
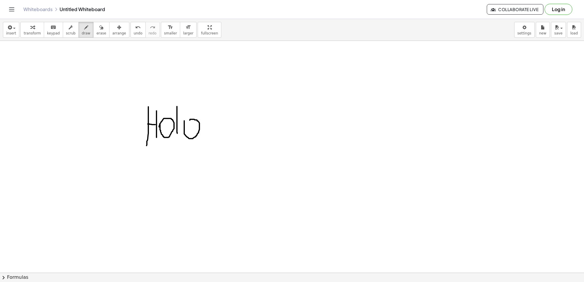
drag, startPoint x: 184, startPoint y: 121, endPoint x: 190, endPoint y: 121, distance: 5.6
drag, startPoint x: 201, startPoint y: 126, endPoint x: 197, endPoint y: 145, distance: 19.4
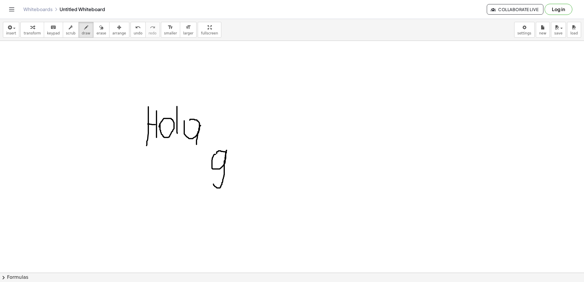
drag, startPoint x: 226, startPoint y: 153, endPoint x: 212, endPoint y: 178, distance: 28.8
drag, startPoint x: 235, startPoint y: 166, endPoint x: 236, endPoint y: 158, distance: 7.6
drag, startPoint x: 245, startPoint y: 150, endPoint x: 250, endPoint y: 148, distance: 6.1
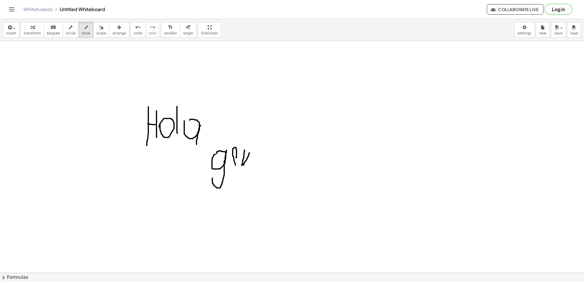
drag, startPoint x: 247, startPoint y: 160, endPoint x: 247, endPoint y: 167, distance: 6.4
drag, startPoint x: 247, startPoint y: 164, endPoint x: 256, endPoint y: 169, distance: 9.7
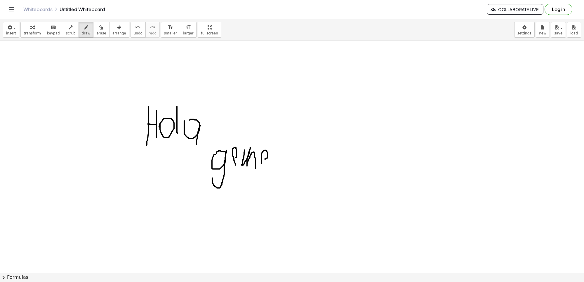
drag, startPoint x: 262, startPoint y: 164, endPoint x: 264, endPoint y: 160, distance: 5.1
drag, startPoint x: 280, startPoint y: 146, endPoint x: 278, endPoint y: 177, distance: 31.3
drag, startPoint x: 287, startPoint y: 162, endPoint x: 287, endPoint y: 175, distance: 13.1
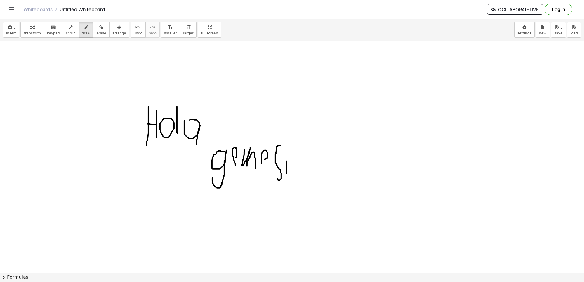
drag, startPoint x: 297, startPoint y: 154, endPoint x: 295, endPoint y: 184, distance: 30.4
drag, startPoint x: 307, startPoint y: 165, endPoint x: 306, endPoint y: 177, distance: 12.3
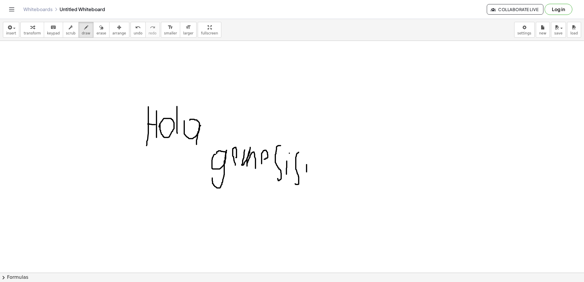
click at [96, 30] on div "button" at bounding box center [101, 27] width 10 height 7
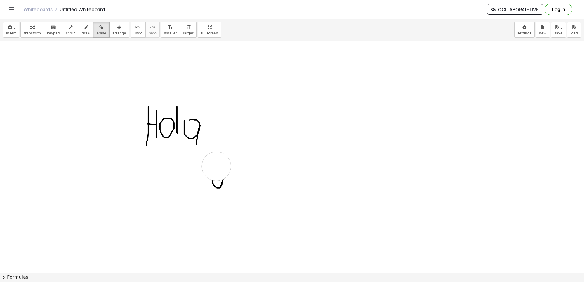
drag, startPoint x: 307, startPoint y: 164, endPoint x: 221, endPoint y: 182, distance: 87.6
drag, startPoint x: 221, startPoint y: 182, endPoint x: 229, endPoint y: 177, distance: 9.2
click at [83, 30] on div "button" at bounding box center [86, 27] width 9 height 7
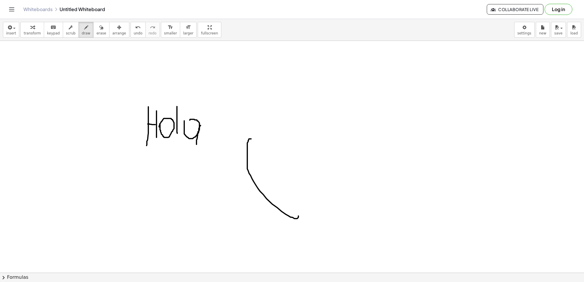
drag, startPoint x: 251, startPoint y: 139, endPoint x: 299, endPoint y: 204, distance: 80.0
drag, startPoint x: 250, startPoint y: 139, endPoint x: 275, endPoint y: 168, distance: 37.9
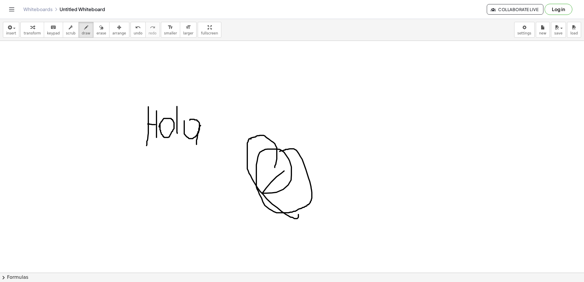
drag, startPoint x: 281, startPoint y: 151, endPoint x: 277, endPoint y: 172, distance: 20.9
drag, startPoint x: 321, startPoint y: 135, endPoint x: 311, endPoint y: 185, distance: 50.6
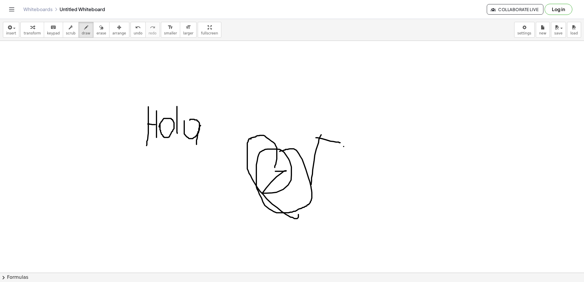
drag, startPoint x: 316, startPoint y: 138, endPoint x: 340, endPoint y: 143, distance: 24.7
drag, startPoint x: 315, startPoint y: 163, endPoint x: 347, endPoint y: 169, distance: 32.4
click at [97, 31] on span "erase" at bounding box center [101, 33] width 10 height 4
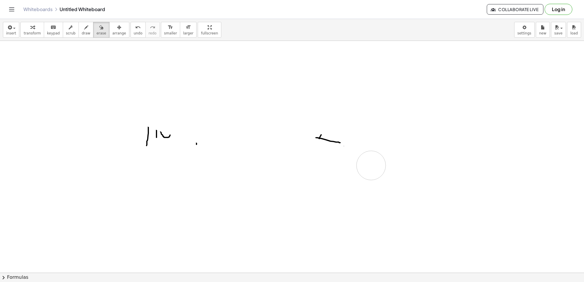
drag, startPoint x: 254, startPoint y: 185, endPoint x: 353, endPoint y: 131, distance: 112.8
drag, startPoint x: 353, startPoint y: 131, endPoint x: 422, endPoint y: 169, distance: 78.9
drag, startPoint x: 288, startPoint y: 106, endPoint x: 153, endPoint y: 94, distance: 135.5
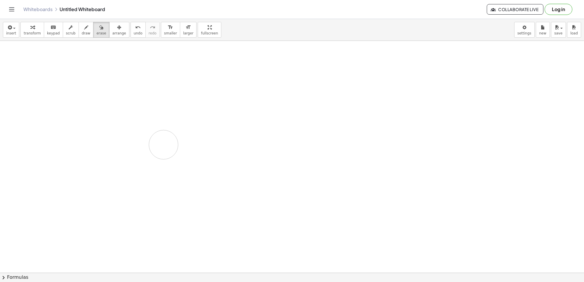
click at [85, 31] on div "transform keyboard keypad scrub draw erase arrange" at bounding box center [74, 30] width 109 height 16
drag, startPoint x: 173, startPoint y: 98, endPoint x: 170, endPoint y: 123, distance: 24.7
click at [83, 34] on span "draw" at bounding box center [86, 33] width 9 height 4
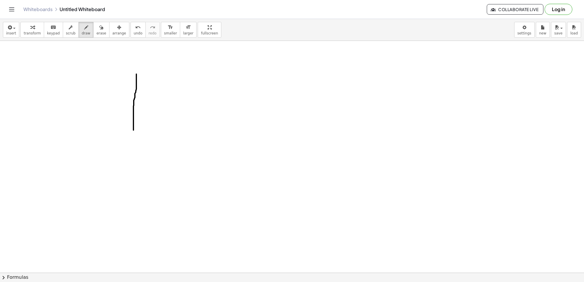
drag, startPoint x: 136, startPoint y: 74, endPoint x: 140, endPoint y: 117, distance: 42.8
drag, startPoint x: 136, startPoint y: 75, endPoint x: 162, endPoint y: 80, distance: 25.8
drag, startPoint x: 133, startPoint y: 102, endPoint x: 154, endPoint y: 104, distance: 21.1
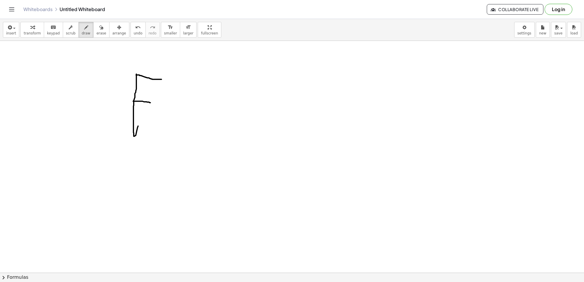
drag, startPoint x: 135, startPoint y: 136, endPoint x: 164, endPoint y: 139, distance: 29.4
drag, startPoint x: 181, startPoint y: 108, endPoint x: 176, endPoint y: 141, distance: 33.3
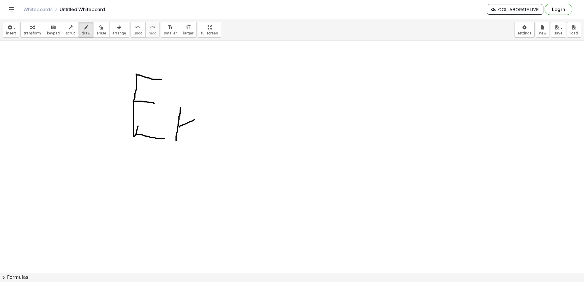
drag, startPoint x: 179, startPoint y: 127, endPoint x: 199, endPoint y: 119, distance: 21.7
drag, startPoint x: 205, startPoint y: 120, endPoint x: 203, endPoint y: 137, distance: 17.3
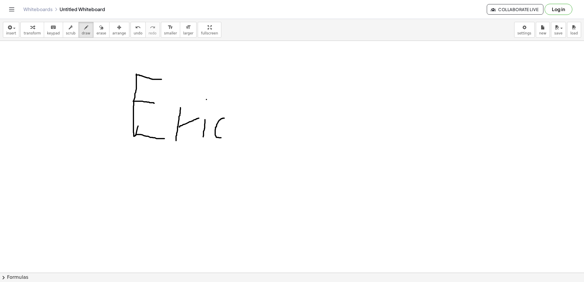
drag, startPoint x: 224, startPoint y: 119, endPoint x: 223, endPoint y: 138, distance: 19.3
drag, startPoint x: 234, startPoint y: 109, endPoint x: 232, endPoint y: 140, distance: 31.0
drag, startPoint x: 233, startPoint y: 129, endPoint x: 265, endPoint y: 112, distance: 35.5
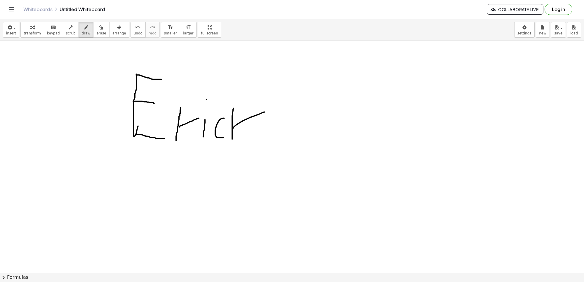
drag, startPoint x: 237, startPoint y: 128, endPoint x: 253, endPoint y: 141, distance: 21.0
drag, startPoint x: 271, startPoint y: 110, endPoint x: 290, endPoint y: 136, distance: 32.4
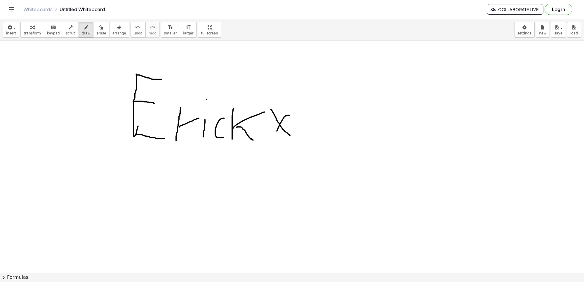
drag, startPoint x: 289, startPoint y: 116, endPoint x: 274, endPoint y: 136, distance: 25.6
drag, startPoint x: 310, startPoint y: 129, endPoint x: 334, endPoint y: 142, distance: 27.6
drag, startPoint x: 323, startPoint y: 117, endPoint x: 329, endPoint y: 115, distance: 6.2
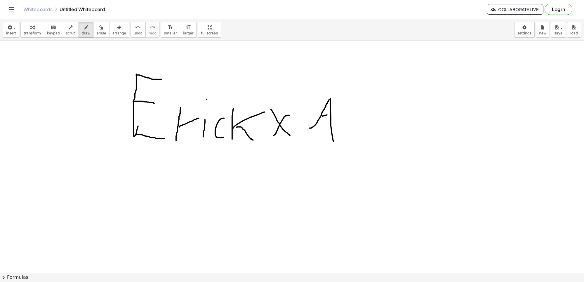
drag, startPoint x: 339, startPoint y: 122, endPoint x: 348, endPoint y: 129, distance: 11.4
drag, startPoint x: 358, startPoint y: 98, endPoint x: 357, endPoint y: 131, distance: 33.0
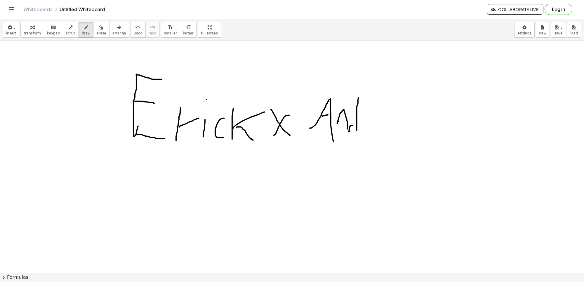
drag, startPoint x: 352, startPoint y: 126, endPoint x: 353, endPoint y: 132, distance: 5.9
drag, startPoint x: 363, startPoint y: 119, endPoint x: 364, endPoint y: 132, distance: 13.5
drag, startPoint x: 363, startPoint y: 125, endPoint x: 376, endPoint y: 116, distance: 15.6
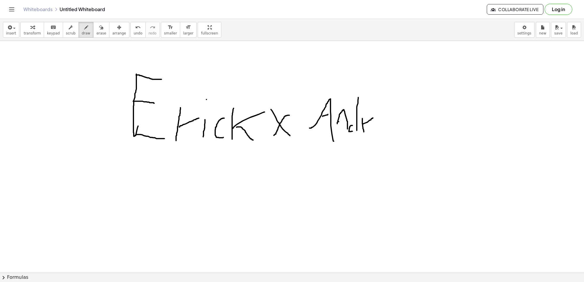
drag, startPoint x: 384, startPoint y: 129, endPoint x: 377, endPoint y: 120, distance: 11.2
click at [96, 31] on span "erase" at bounding box center [101, 33] width 10 height 4
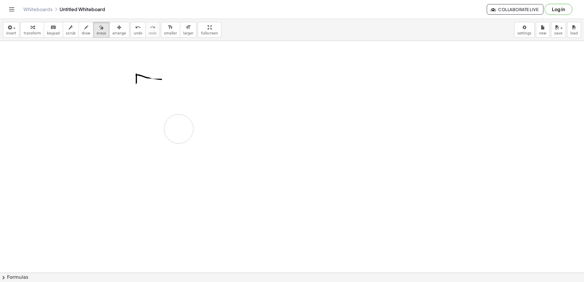
drag, startPoint x: 148, startPoint y: 118, endPoint x: 140, endPoint y: 59, distance: 58.9
drag, startPoint x: 140, startPoint y: 59, endPoint x: 149, endPoint y: 74, distance: 16.8
drag, startPoint x: 180, startPoint y: 228, endPoint x: 185, endPoint y: 221, distance: 8.6
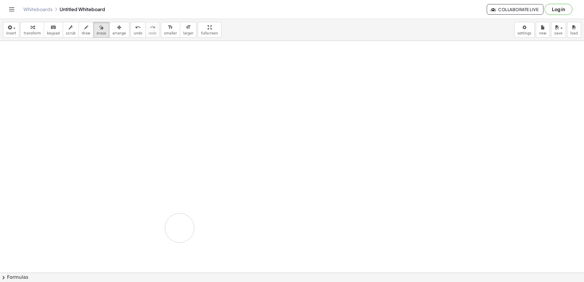
click at [93, 26] on button "erase" at bounding box center [101, 30] width 16 height 16
click at [99, 27] on icon "button" at bounding box center [101, 27] width 4 height 7
drag, startPoint x: 209, startPoint y: 124, endPoint x: 157, endPoint y: 79, distance: 68.6
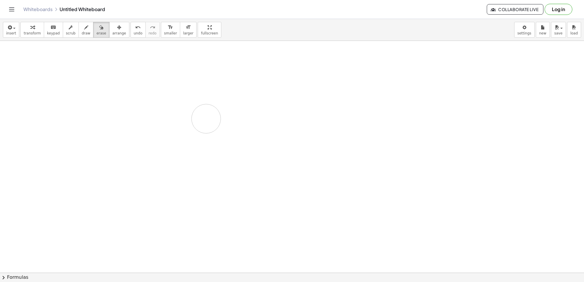
click at [84, 31] on icon "button" at bounding box center [86, 27] width 4 height 7
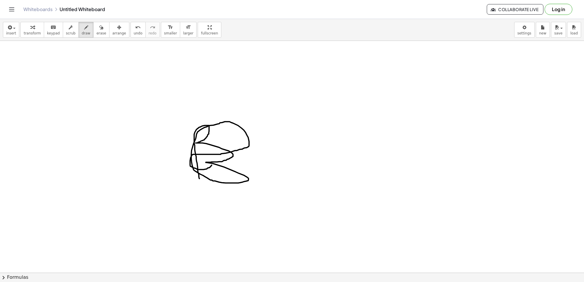
drag, startPoint x: 200, startPoint y: 179, endPoint x: 213, endPoint y: 138, distance: 43.7
drag, startPoint x: 94, startPoint y: 25, endPoint x: 181, endPoint y: 127, distance: 134.0
click at [95, 32] on button "erase" at bounding box center [101, 30] width 16 height 16
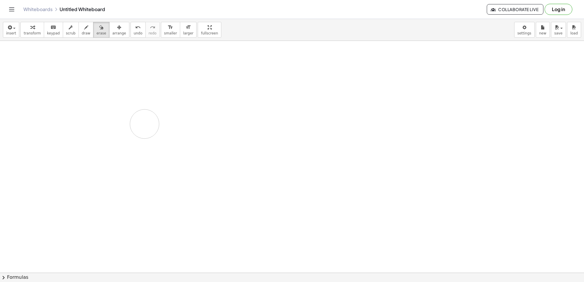
drag, startPoint x: 181, startPoint y: 127, endPoint x: 139, endPoint y: 64, distance: 75.6
click at [82, 32] on span "draw" at bounding box center [86, 33] width 9 height 4
drag, startPoint x: 252, startPoint y: 131, endPoint x: 249, endPoint y: 135, distance: 4.2
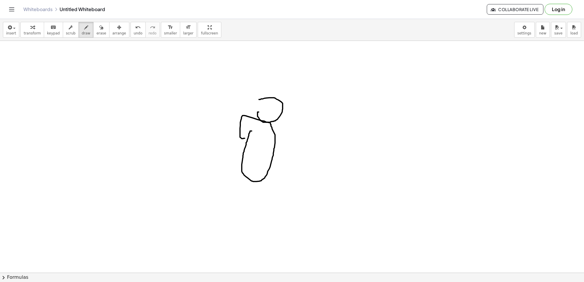
drag, startPoint x: 259, startPoint y: 112, endPoint x: 258, endPoint y: 108, distance: 4.5
drag, startPoint x: 273, startPoint y: 98, endPoint x: 261, endPoint y: 84, distance: 18.5
drag, startPoint x: 282, startPoint y: 98, endPoint x: 299, endPoint y: 97, distance: 17.3
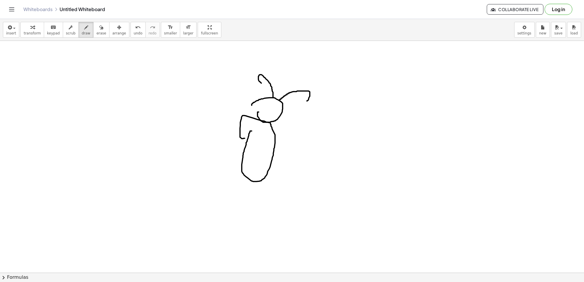
click at [99, 26] on icon "button" at bounding box center [101, 27] width 4 height 7
drag, startPoint x: 218, startPoint y: 129, endPoint x: 241, endPoint y: 122, distance: 24.2
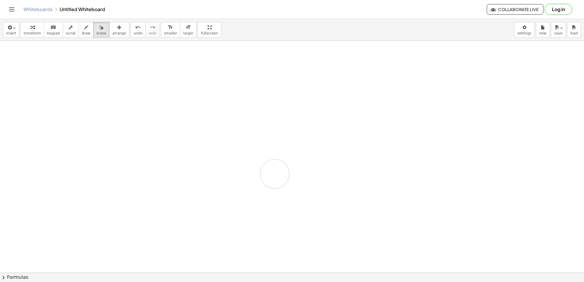
drag, startPoint x: 305, startPoint y: 152, endPoint x: 275, endPoint y: 174, distance: 37.3
click at [84, 30] on icon "button" at bounding box center [86, 27] width 4 height 7
drag, startPoint x: 175, startPoint y: 96, endPoint x: 179, endPoint y: 150, distance: 53.9
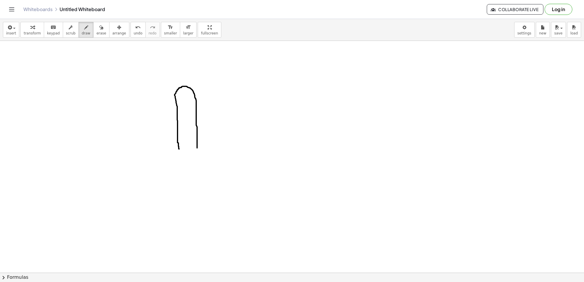
drag, startPoint x: 175, startPoint y: 95, endPoint x: 197, endPoint y: 148, distance: 57.5
click at [98, 33] on span "erase" at bounding box center [101, 33] width 10 height 4
drag, startPoint x: 165, startPoint y: 84, endPoint x: 197, endPoint y: 60, distance: 39.2
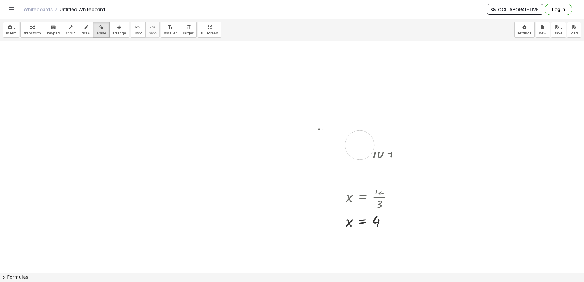
scroll to position [73, 0]
drag, startPoint x: 259, startPoint y: 222, endPoint x: 367, endPoint y: 282, distance: 124.2
click at [367, 282] on html "Graspable Math Activities Get Started Activity Bank Assigned Work Classes White…" at bounding box center [292, 141] width 584 height 282
drag, startPoint x: 336, startPoint y: 211, endPoint x: 369, endPoint y: 131, distance: 87.0
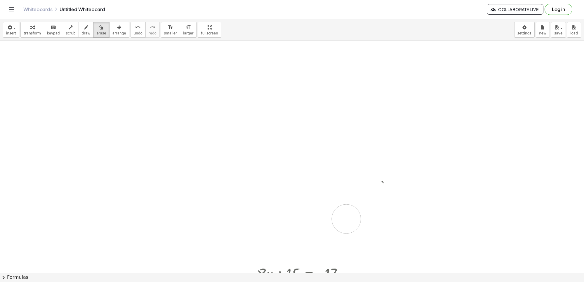
drag, startPoint x: 373, startPoint y: 135, endPoint x: 346, endPoint y: 219, distance: 88.9
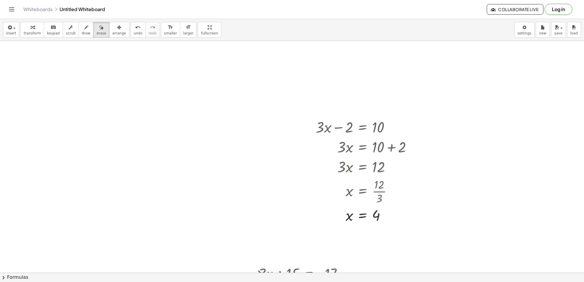
scroll to position [110, 0]
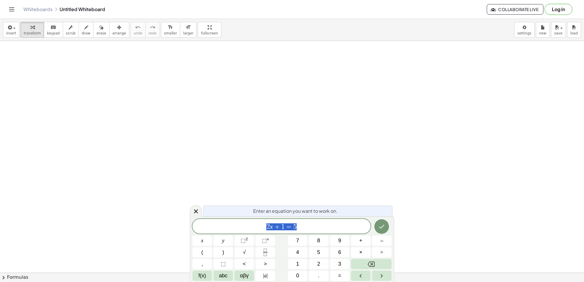
click at [385, 214] on div "Enter an equation you want to work on." at bounding box center [297, 211] width 189 height 11
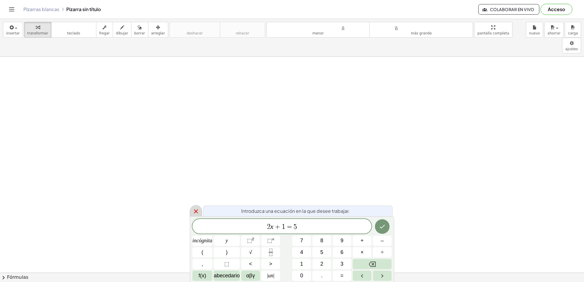
click at [195, 208] on icon at bounding box center [196, 211] width 7 height 7
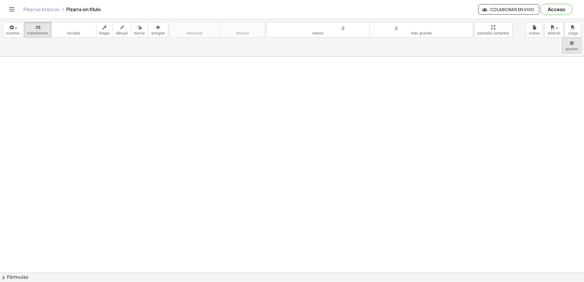
click at [516, 31] on body "Actividades matemáticas fáciles de comprender Empezar Banco de actividades Trab…" at bounding box center [292, 141] width 584 height 282
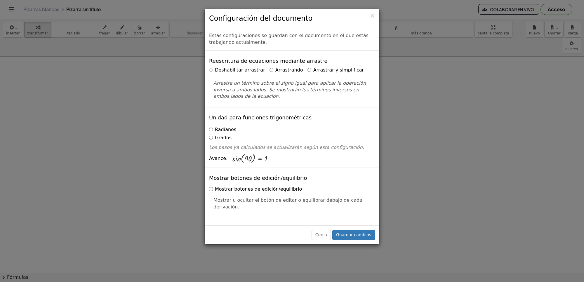
click at [308, 67] on label "Arrastrar y simplificar" at bounding box center [336, 70] width 57 height 7
click at [355, 236] on font "Guardar cambios" at bounding box center [353, 235] width 35 height 5
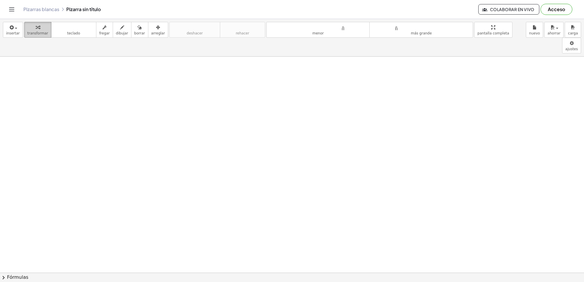
click at [37, 30] on icon "button" at bounding box center [38, 27] width 4 height 7
click at [110, 161] on div at bounding box center [292, 273] width 584 height 432
drag, startPoint x: 246, startPoint y: 167, endPoint x: 247, endPoint y: 170, distance: 3.4
click at [247, 170] on div at bounding box center [292, 273] width 584 height 432
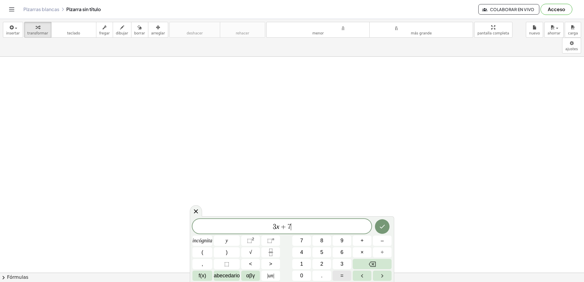
click at [339, 273] on button "=" at bounding box center [342, 276] width 19 height 10
click at [379, 241] on button "–" at bounding box center [382, 241] width 19 height 10
click at [378, 263] on button "Retroceso" at bounding box center [372, 264] width 39 height 10
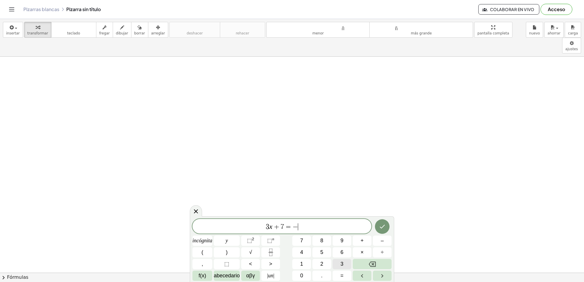
click at [339, 268] on button "3" at bounding box center [342, 264] width 19 height 10
click at [379, 231] on button "Hecho" at bounding box center [382, 226] width 15 height 15
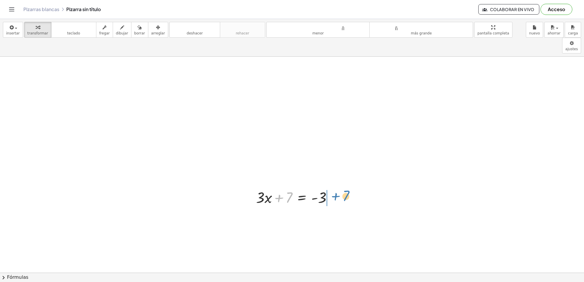
drag, startPoint x: 289, startPoint y: 183, endPoint x: 346, endPoint y: 181, distance: 57.0
click at [360, 214] on div at bounding box center [358, 217] width 6 height 6
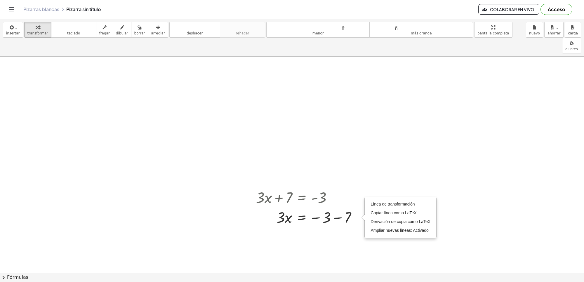
click at [345, 229] on div at bounding box center [292, 273] width 584 height 432
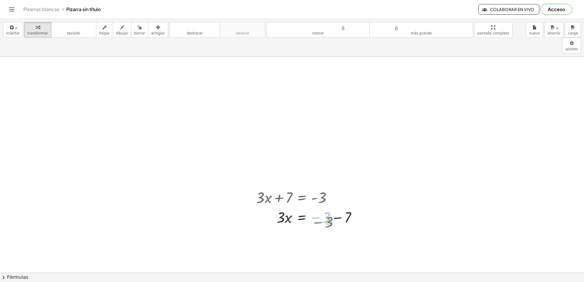
drag, startPoint x: 330, startPoint y: 204, endPoint x: 332, endPoint y: 208, distance: 5.2
click at [332, 208] on div at bounding box center [308, 217] width 111 height 20
click at [135, 30] on div "button" at bounding box center [139, 27] width 11 height 7
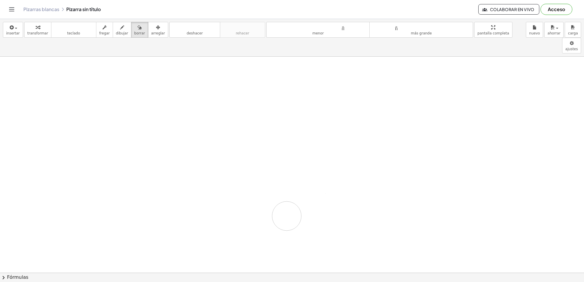
drag, startPoint x: 263, startPoint y: 192, endPoint x: 278, endPoint y: 204, distance: 18.9
click at [278, 204] on div at bounding box center [292, 273] width 584 height 432
drag, startPoint x: 274, startPoint y: 180, endPoint x: 283, endPoint y: 212, distance: 33.0
click at [283, 212] on div at bounding box center [292, 273] width 584 height 432
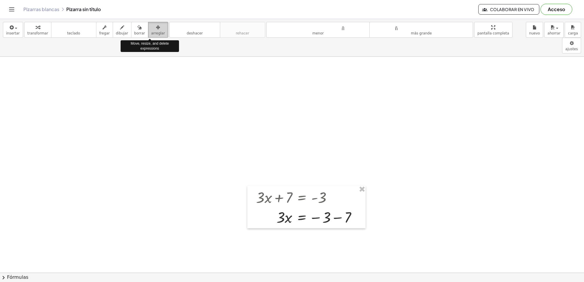
click at [151, 32] on font "arreglar" at bounding box center [158, 33] width 14 height 4
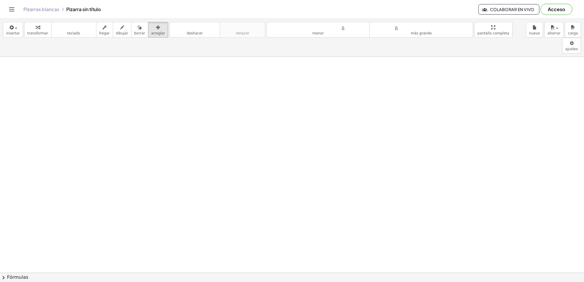
click at [40, 26] on div "button" at bounding box center [37, 27] width 21 height 7
click at [144, 65] on div at bounding box center [292, 273] width 584 height 432
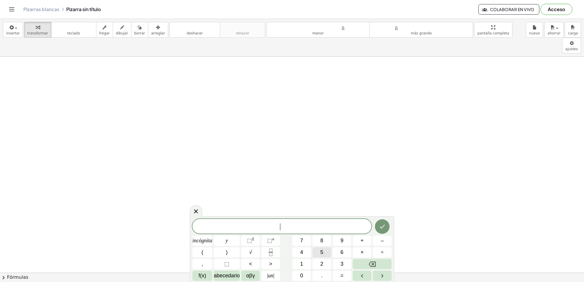
click at [322, 251] on font "5" at bounding box center [321, 252] width 3 height 6
click at [383, 241] on button "–" at bounding box center [382, 241] width 19 height 10
click at [344, 242] on button "9" at bounding box center [342, 241] width 19 height 10
click at [341, 274] on font "=" at bounding box center [342, 276] width 3 height 6
click at [301, 262] on font "1" at bounding box center [301, 264] width 3 height 6
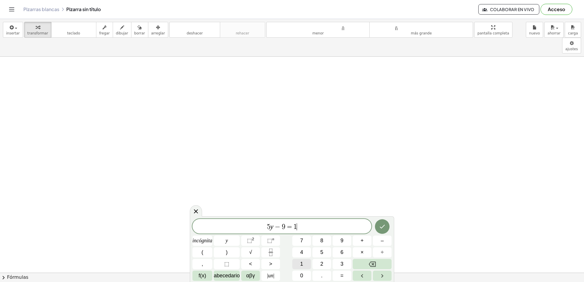
click at [301, 262] on font "1" at bounding box center [301, 264] width 3 height 6
click at [380, 228] on icon "Hecho" at bounding box center [382, 226] width 7 height 7
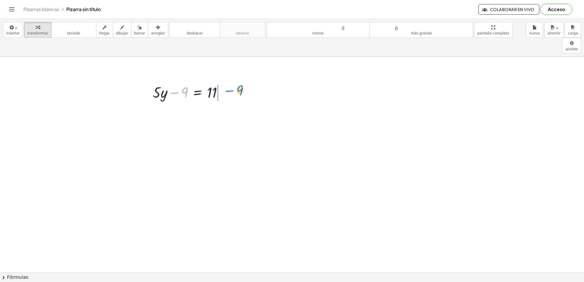
drag, startPoint x: 182, startPoint y: 78, endPoint x: 235, endPoint y: 75, distance: 53.0
click at [225, 102] on div at bounding box center [200, 112] width 101 height 20
drag, startPoint x: 183, startPoint y: 117, endPoint x: 193, endPoint y: 127, distance: 14.0
drag, startPoint x: 179, startPoint y: 116, endPoint x: 211, endPoint y: 129, distance: 34.4
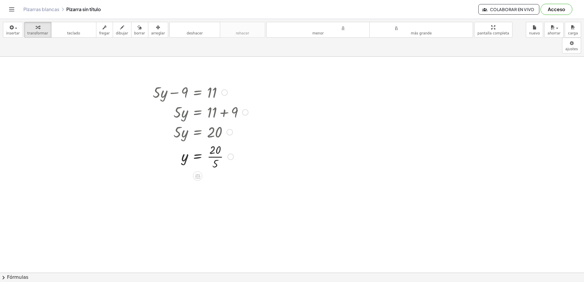
click at [210, 142] on div at bounding box center [200, 156] width 101 height 29
click at [282, 211] on div at bounding box center [292, 273] width 584 height 432
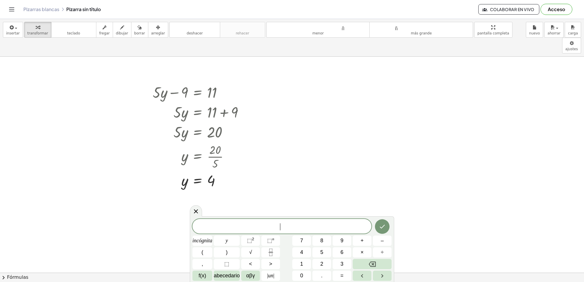
click at [313, 128] on div at bounding box center [292, 273] width 584 height 432
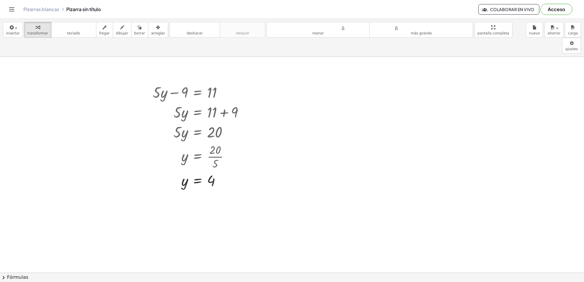
click at [313, 128] on div at bounding box center [292, 273] width 584 height 432
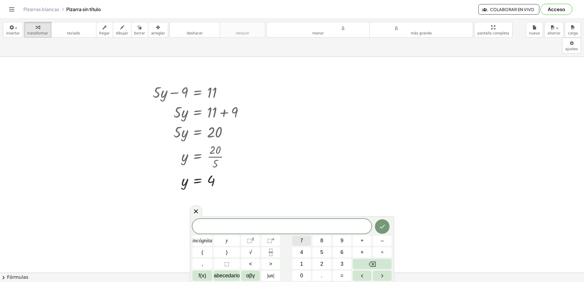
click at [302, 242] on font "7" at bounding box center [301, 241] width 3 height 6
click at [379, 240] on button "–" at bounding box center [382, 241] width 19 height 10
click at [321, 263] on font "2" at bounding box center [321, 264] width 3 height 6
click at [304, 263] on button "1" at bounding box center [301, 264] width 19 height 10
click at [347, 278] on button "=" at bounding box center [342, 276] width 19 height 10
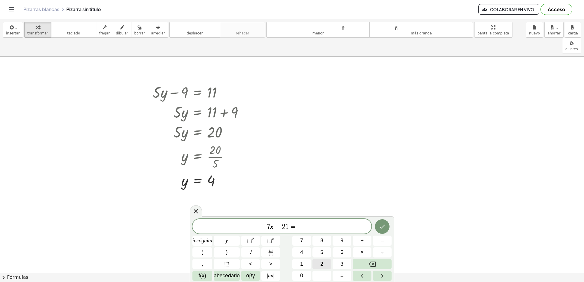
click at [322, 261] on font "2" at bounding box center [321, 264] width 3 height 6
click at [306, 262] on button "1" at bounding box center [301, 264] width 19 height 10
click at [378, 224] on button "Hecho" at bounding box center [382, 226] width 15 height 15
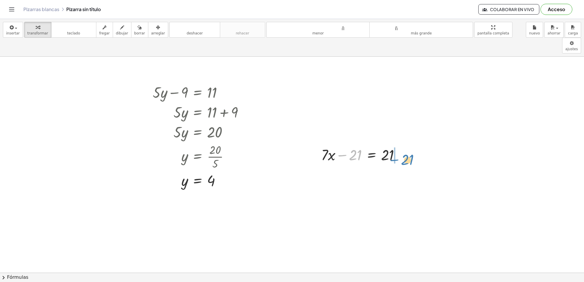
drag, startPoint x: 349, startPoint y: 142, endPoint x: 402, endPoint y: 145, distance: 52.7
click at [402, 145] on div at bounding box center [362, 155] width 89 height 20
click at [372, 155] on div "+ · 7 · x − 21 = 21 · 7 · x 21 = 21 + +" at bounding box center [372, 155] width 0 height 0
click at [403, 164] on div at bounding box center [376, 174] width 116 height 20
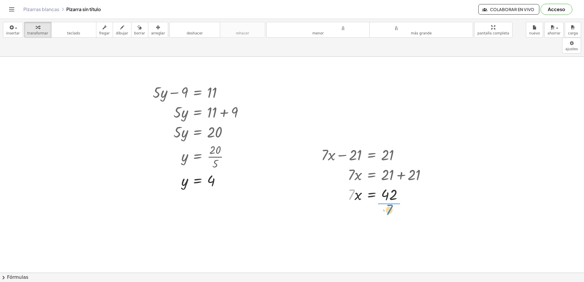
drag, startPoint x: 350, startPoint y: 178, endPoint x: 389, endPoint y: 193, distance: 41.5
click at [389, 205] on div at bounding box center [376, 218] width 116 height 29
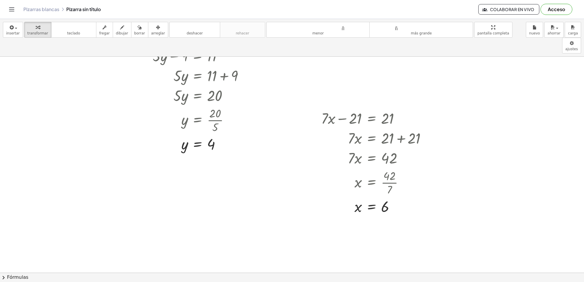
click at [95, 177] on div at bounding box center [292, 236] width 584 height 432
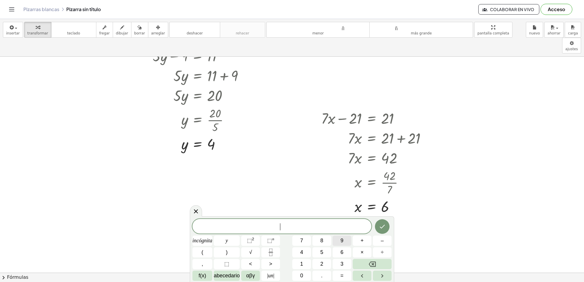
click at [341, 243] on font "9" at bounding box center [342, 241] width 3 height 6
click at [379, 241] on button "–" at bounding box center [382, 241] width 19 height 10
click at [324, 255] on button "5" at bounding box center [322, 252] width 19 height 10
click at [339, 275] on button "=" at bounding box center [342, 276] width 19 height 10
click at [303, 266] on font "1" at bounding box center [301, 264] width 3 height 6
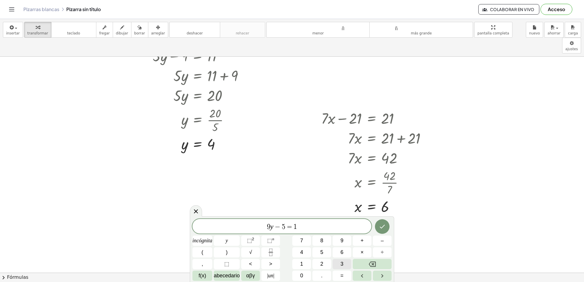
click at [341, 266] on font "3" at bounding box center [342, 264] width 3 height 6
click at [384, 226] on icon "Hecho" at bounding box center [382, 227] width 5 height 4
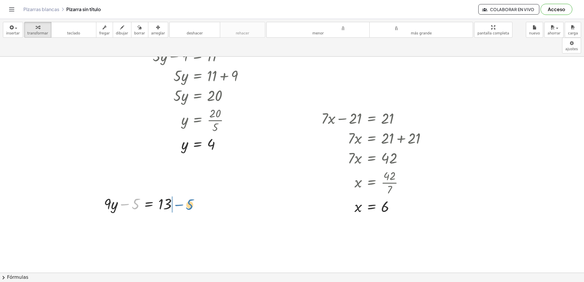
drag, startPoint x: 130, startPoint y: 192, endPoint x: 186, endPoint y: 190, distance: 56.1
click at [186, 192] on div "− 5 + · 9 · y − 5 = 13" at bounding box center [140, 203] width 91 height 23
click at [176, 214] on div at bounding box center [153, 224] width 105 height 20
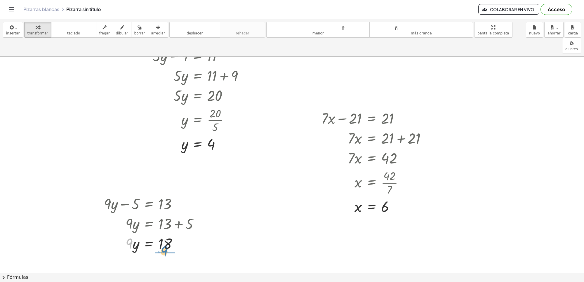
drag, startPoint x: 132, startPoint y: 227, endPoint x: 167, endPoint y: 235, distance: 36.1
click at [167, 235] on div at bounding box center [153, 243] width 105 height 20
click at [165, 253] on div at bounding box center [153, 267] width 105 height 29
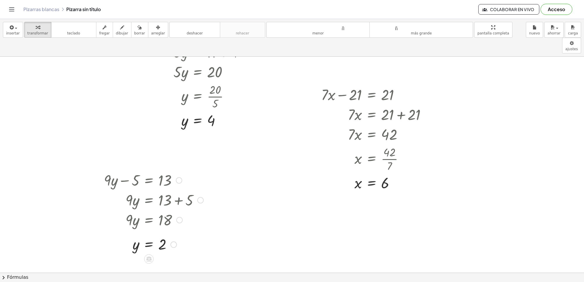
scroll to position [73, 0]
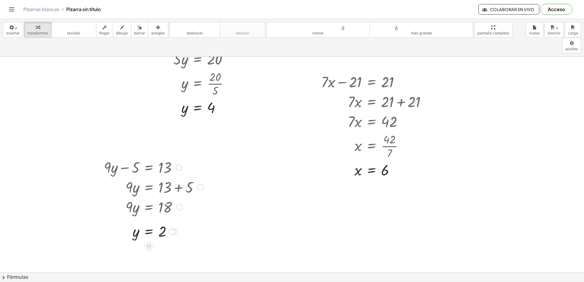
click at [176, 229] on div at bounding box center [174, 232] width 6 height 6
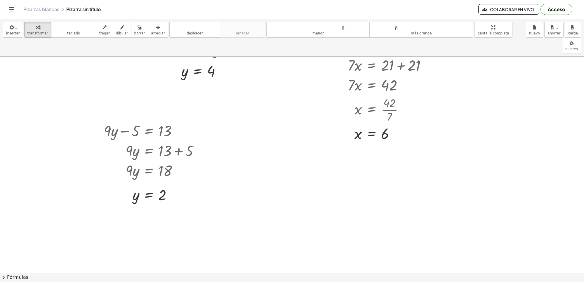
click at [355, 152] on div at bounding box center [292, 163] width 584 height 432
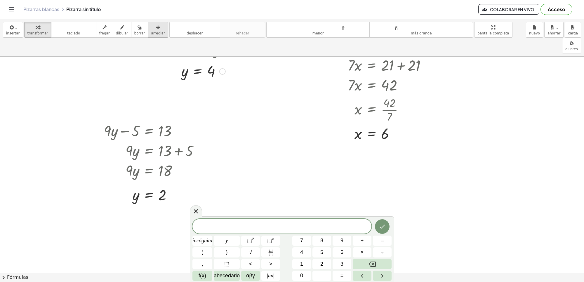
click at [293, 221] on div "​" at bounding box center [282, 226] width 179 height 15
click at [293, 174] on div at bounding box center [292, 163] width 584 height 432
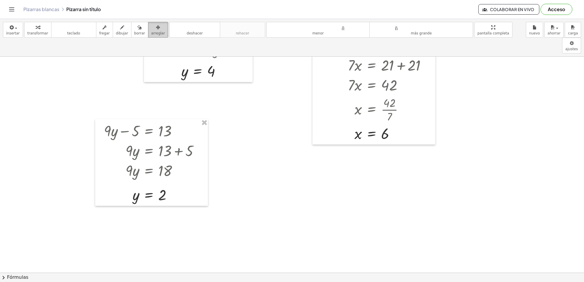
click at [151, 33] on font "arreglar" at bounding box center [158, 33] width 14 height 4
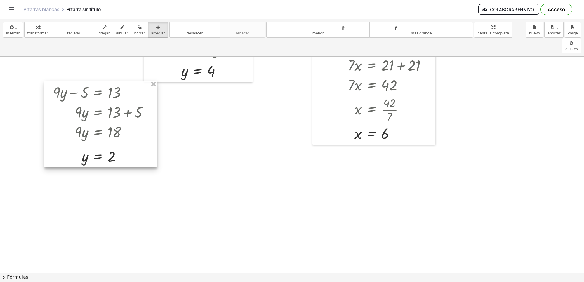
drag, startPoint x: 167, startPoint y: 119, endPoint x: 116, endPoint y: 80, distance: 63.8
click at [116, 81] on div at bounding box center [100, 124] width 113 height 87
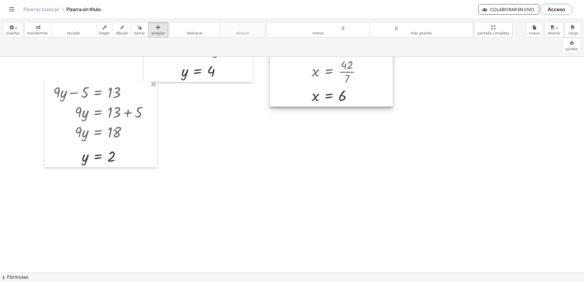
drag, startPoint x: 332, startPoint y: 96, endPoint x: 289, endPoint y: 58, distance: 57.1
click at [289, 58] on div at bounding box center [331, 51] width 123 height 111
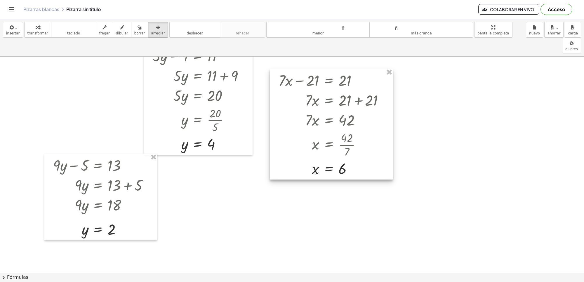
scroll to position [0, 0]
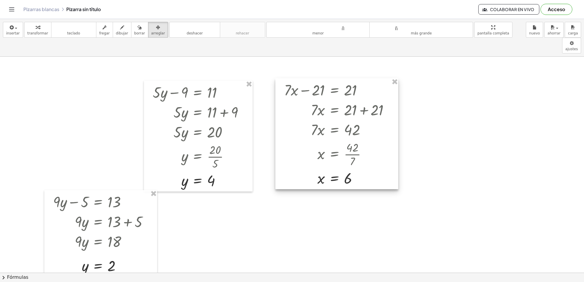
drag, startPoint x: 316, startPoint y: 164, endPoint x: 322, endPoint y: 137, distance: 27.4
click at [322, 137] on div at bounding box center [336, 133] width 123 height 111
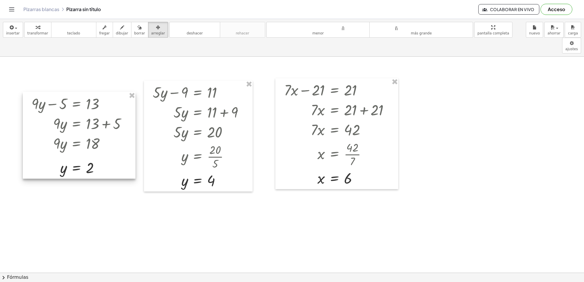
drag, startPoint x: 127, startPoint y: 195, endPoint x: 106, endPoint y: 96, distance: 100.5
click at [106, 96] on div at bounding box center [79, 135] width 113 height 87
click at [32, 34] on font "transformar" at bounding box center [37, 33] width 21 height 4
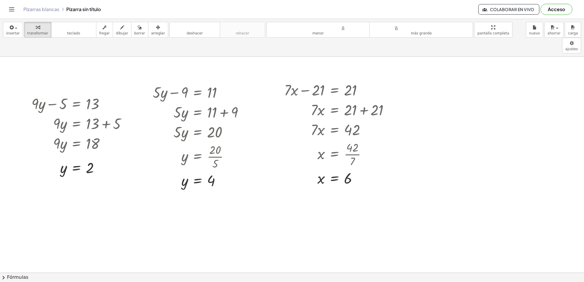
click at [481, 80] on div at bounding box center [292, 273] width 584 height 432
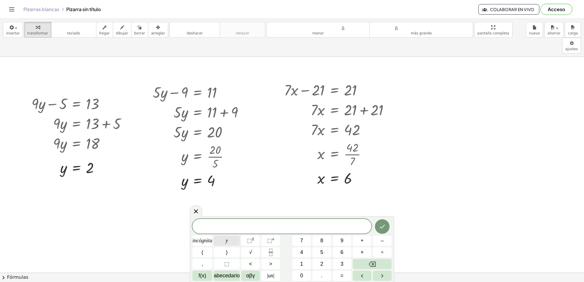
click at [233, 239] on button "y" at bounding box center [227, 241] width 26 height 10
click at [382, 244] on span "–" at bounding box center [382, 241] width 3 height 8
click at [299, 241] on button "7" at bounding box center [301, 241] width 19 height 10
click at [342, 276] on font "=" at bounding box center [342, 276] width 3 height 6
click at [343, 262] on font "3" at bounding box center [342, 264] width 3 height 6
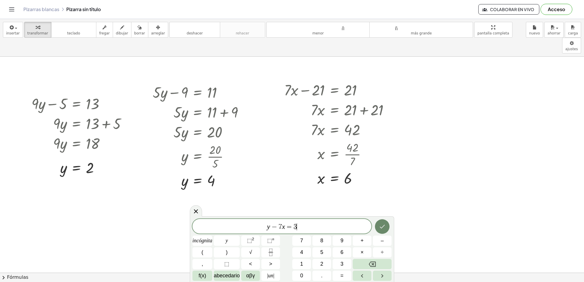
click at [383, 223] on icon "Hecho" at bounding box center [382, 226] width 7 height 7
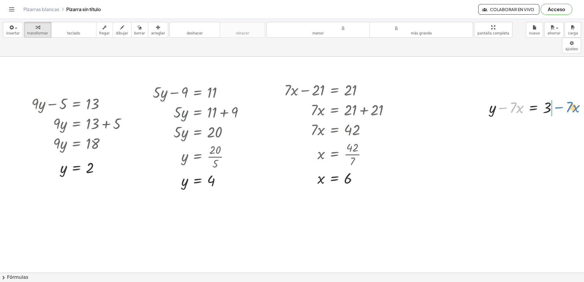
drag, startPoint x: 507, startPoint y: 90, endPoint x: 563, endPoint y: 89, distance: 56.4
click at [563, 97] on div at bounding box center [525, 107] width 78 height 20
click at [155, 28] on div "button" at bounding box center [158, 27] width 14 height 7
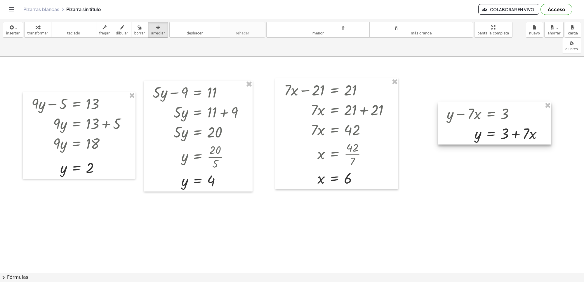
drag, startPoint x: 503, startPoint y: 111, endPoint x: 458, endPoint y: 116, distance: 45.9
click at [460, 117] on div at bounding box center [494, 123] width 113 height 43
click at [36, 25] on icon "button" at bounding box center [38, 27] width 4 height 7
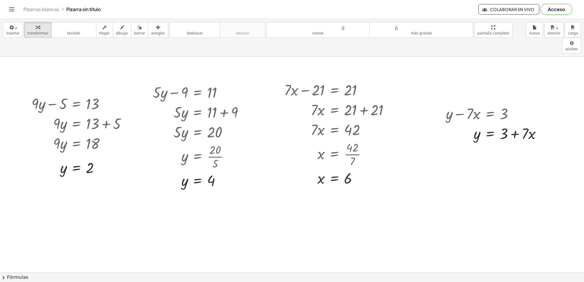
click at [463, 173] on div at bounding box center [297, 273] width 595 height 432
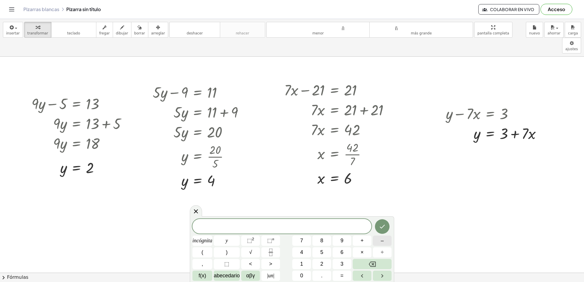
click at [377, 240] on button "–" at bounding box center [382, 241] width 19 height 10
click at [327, 250] on button "5" at bounding box center [322, 252] width 19 height 10
click at [220, 240] on button "y" at bounding box center [227, 241] width 26 height 10
click at [362, 240] on font "+" at bounding box center [362, 241] width 3 height 6
click at [335, 272] on button "=" at bounding box center [342, 276] width 19 height 10
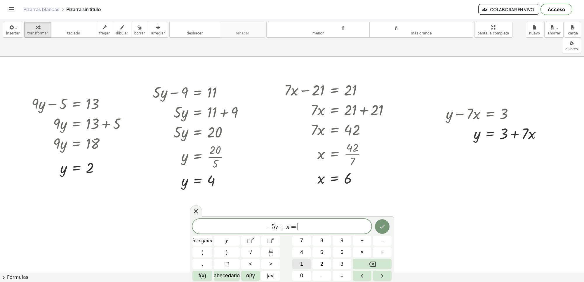
click at [301, 261] on font "1" at bounding box center [301, 264] width 3 height 6
click at [388, 228] on button "Hecho" at bounding box center [382, 226] width 15 height 15
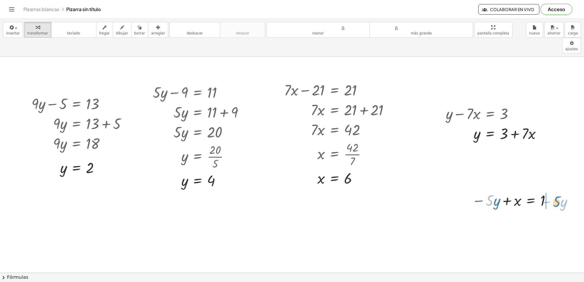
drag, startPoint x: 487, startPoint y: 184, endPoint x: 554, endPoint y: 185, distance: 67.2
click at [554, 190] on div at bounding box center [512, 200] width 87 height 20
click at [151, 24] on div "button" at bounding box center [158, 27] width 14 height 7
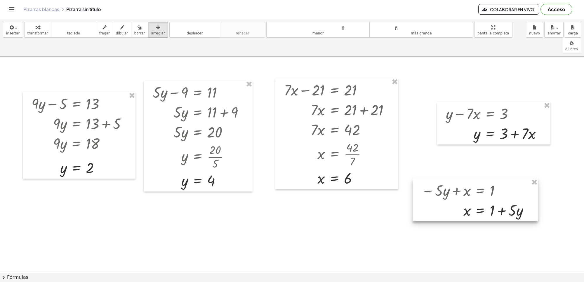
drag, startPoint x: 497, startPoint y: 196, endPoint x: 446, endPoint y: 186, distance: 51.5
click at [446, 186] on div at bounding box center [475, 200] width 125 height 43
click at [41, 28] on div "button" at bounding box center [37, 27] width 21 height 7
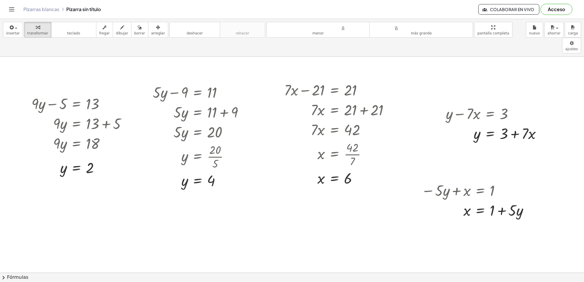
click at [218, 247] on div at bounding box center [297, 273] width 595 height 432
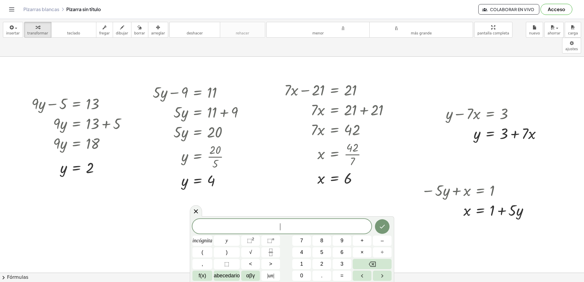
drag, startPoint x: 243, startPoint y: 167, endPoint x: 241, endPoint y: 173, distance: 6.0
click at [241, 173] on div at bounding box center [200, 180] width 101 height 19
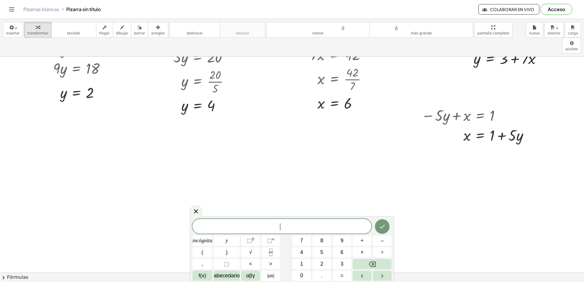
scroll to position [146, 0]
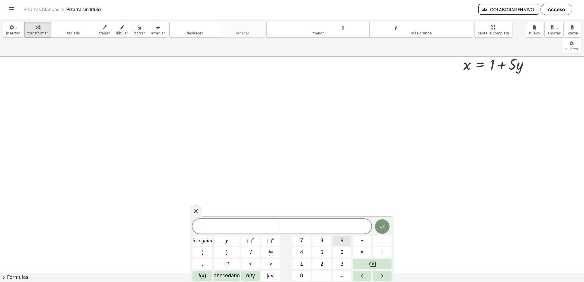
click at [339, 241] on button "9" at bounding box center [342, 241] width 19 height 10
click at [360, 241] on button "+" at bounding box center [362, 241] width 19 height 10
click at [231, 239] on button "y" at bounding box center [227, 241] width 26 height 10
click at [342, 273] on font "=" at bounding box center [342, 276] width 3 height 6
click at [304, 247] on button "4" at bounding box center [301, 252] width 19 height 10
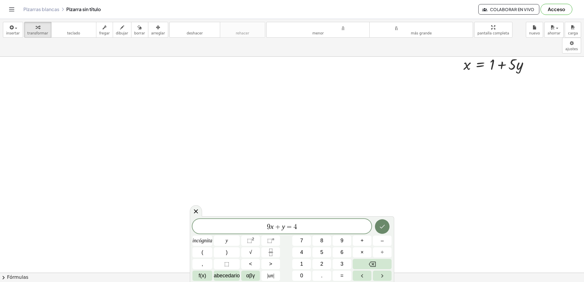
click at [382, 226] on icon "Hecho" at bounding box center [382, 226] width 7 height 7
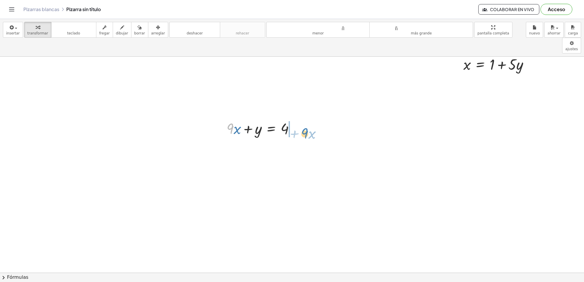
drag, startPoint x: 232, startPoint y: 108, endPoint x: 307, endPoint y: 113, distance: 74.6
click at [307, 113] on div "+ · 5 · y − 9 = 11 · 5 · y = + 11 + 9 · 5 · y = 20 y = · 20 · 5 y = 4 + · 7 · x…" at bounding box center [297, 127] width 595 height 432
drag, startPoint x: 295, startPoint y: 133, endPoint x: 299, endPoint y: 134, distance: 3.7
click at [299, 138] on div at bounding box center [277, 148] width 106 height 20
click at [286, 138] on div at bounding box center [277, 148] width 106 height 20
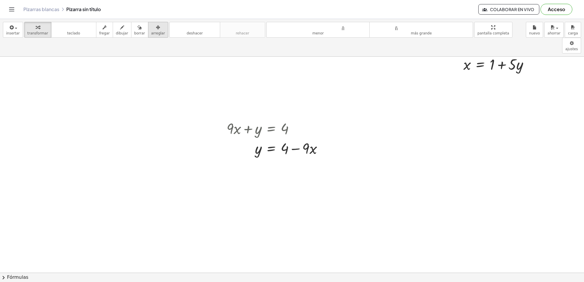
click at [151, 29] on div "button" at bounding box center [158, 27] width 14 height 7
click at [40, 24] on div "button" at bounding box center [37, 27] width 21 height 7
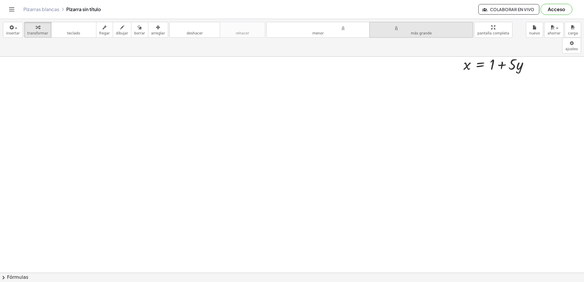
click at [373, 28] on font "tamaño_del_formato" at bounding box center [421, 28] width 97 height 6
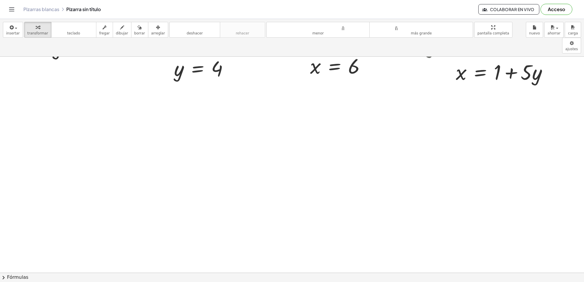
click at [260, 142] on div at bounding box center [297, 127] width 595 height 432
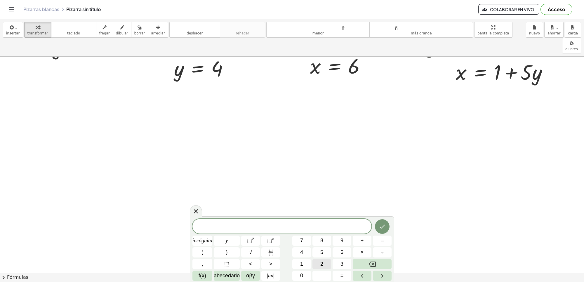
click at [328, 265] on button "2" at bounding box center [322, 264] width 19 height 10
click at [366, 243] on button "+" at bounding box center [362, 241] width 19 height 10
click at [323, 241] on font "8" at bounding box center [321, 241] width 3 height 6
click at [234, 238] on button "y" at bounding box center [227, 241] width 26 height 10
click at [339, 272] on button "=" at bounding box center [342, 276] width 19 height 10
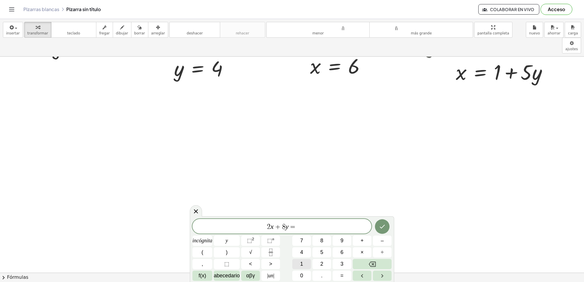
click at [304, 265] on button "1" at bounding box center [301, 264] width 19 height 10
click at [305, 277] on button "0" at bounding box center [301, 276] width 19 height 10
click at [379, 225] on icon "Hecho" at bounding box center [382, 226] width 7 height 7
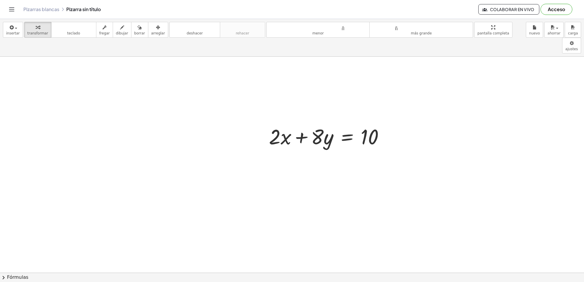
scroll to position [219, 0]
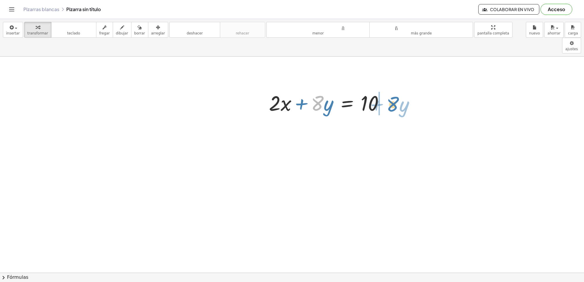
drag, startPoint x: 323, startPoint y: 82, endPoint x: 400, endPoint y: 83, distance: 76.8
click at [400, 83] on div "+ · 5 · y − 9 = 11 · 5 · y = + 11 + 9 · 5 · y = 20 y = · 20 · 5 y = 4 + · 7 · x…" at bounding box center [297, 57] width 595 height 432
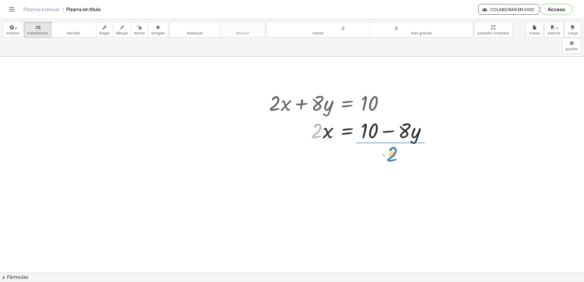
drag, startPoint x: 316, startPoint y: 113, endPoint x: 391, endPoint y: 145, distance: 81.7
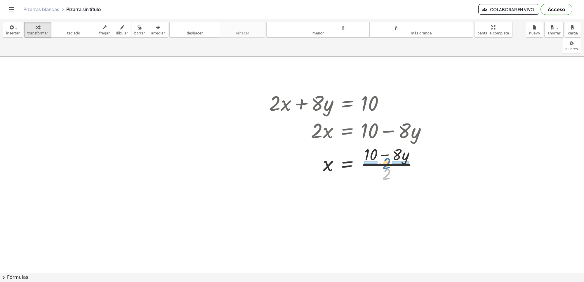
drag, startPoint x: 387, startPoint y: 152, endPoint x: 387, endPoint y: 142, distance: 10.8
click at [387, 143] on div at bounding box center [350, 163] width 168 height 41
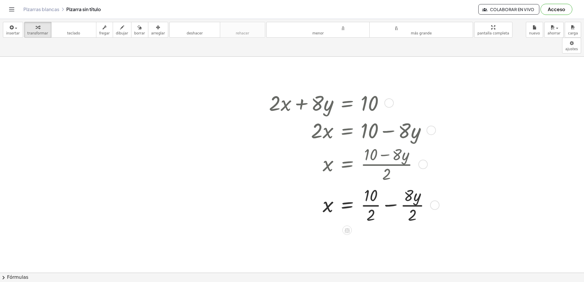
click at [365, 188] on div at bounding box center [351, 204] width 171 height 41
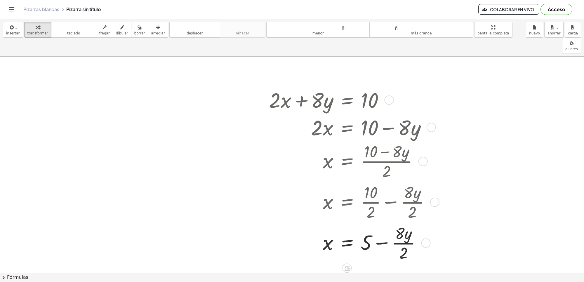
click at [405, 229] on div at bounding box center [351, 242] width 171 height 41
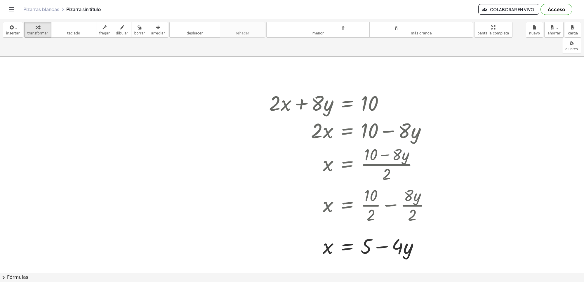
drag, startPoint x: 147, startPoint y: 28, endPoint x: 240, endPoint y: 119, distance: 129.9
click at [151, 30] on div "button" at bounding box center [158, 27] width 14 height 7
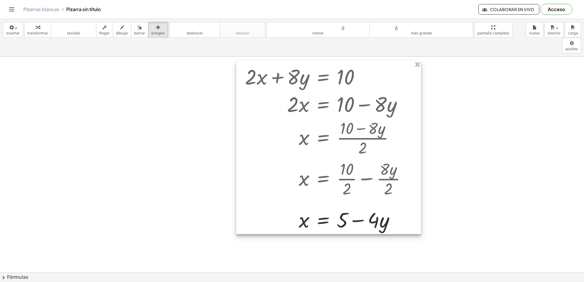
drag, startPoint x: 312, startPoint y: 145, endPoint x: 288, endPoint y: 118, distance: 35.6
click at [288, 118] on div at bounding box center [328, 147] width 185 height 173
drag, startPoint x: 287, startPoint y: 118, endPoint x: 300, endPoint y: 99, distance: 23.6
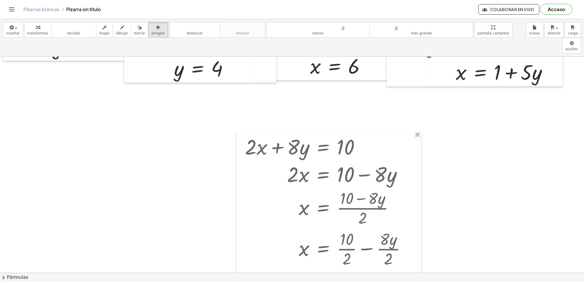
scroll to position [110, 0]
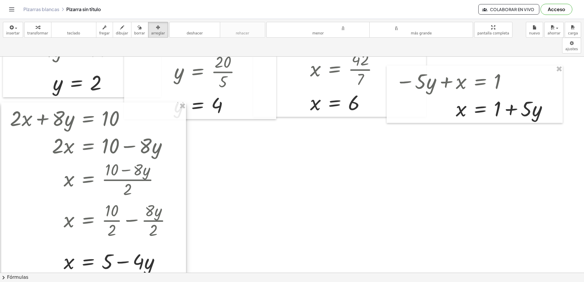
drag, startPoint x: 285, startPoint y: 175, endPoint x: 50, endPoint y: 110, distance: 244.0
click at [50, 110] on div at bounding box center [93, 189] width 185 height 173
drag, startPoint x: 42, startPoint y: 34, endPoint x: 44, endPoint y: 36, distance: 3.3
click at [41, 34] on font "transformar" at bounding box center [37, 33] width 21 height 4
click at [396, 218] on div at bounding box center [297, 163] width 595 height 432
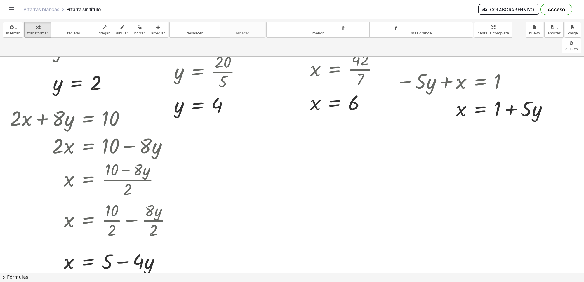
click at [397, 206] on div at bounding box center [297, 163] width 595 height 432
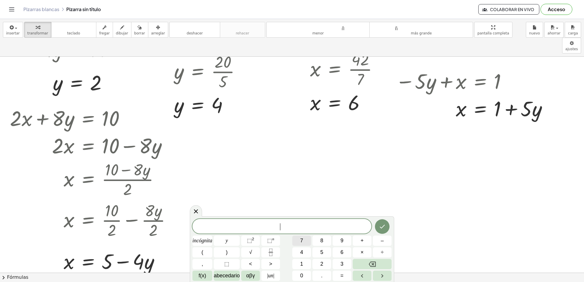
click at [307, 236] on button "7" at bounding box center [301, 241] width 19 height 10
click at [238, 239] on button "y" at bounding box center [227, 241] width 26 height 10
click at [386, 243] on button "–" at bounding box center [382, 241] width 19 height 10
click at [301, 261] on font "1" at bounding box center [301, 264] width 3 height 6
click at [301, 248] on button "4" at bounding box center [301, 252] width 19 height 10
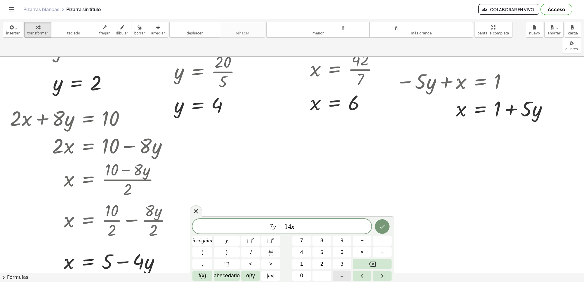
click at [345, 277] on button "=" at bounding box center [342, 276] width 19 height 10
click at [327, 262] on button "2" at bounding box center [322, 264] width 19 height 10
click at [307, 264] on button "1" at bounding box center [301, 264] width 19 height 10
click at [378, 223] on button "Hecho" at bounding box center [382, 226] width 15 height 15
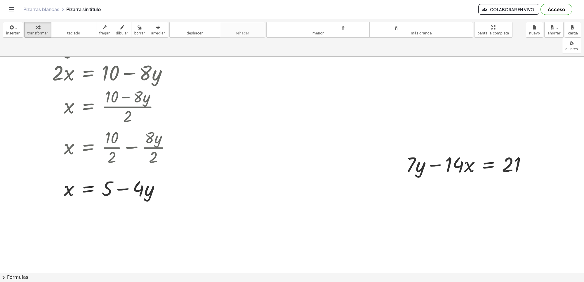
scroll to position [226, 0]
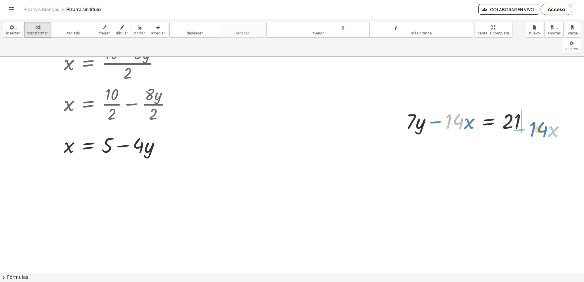
drag, startPoint x: 446, startPoint y: 108, endPoint x: 528, endPoint y: 117, distance: 82.3
click at [533, 116] on div at bounding box center [468, 120] width 131 height 27
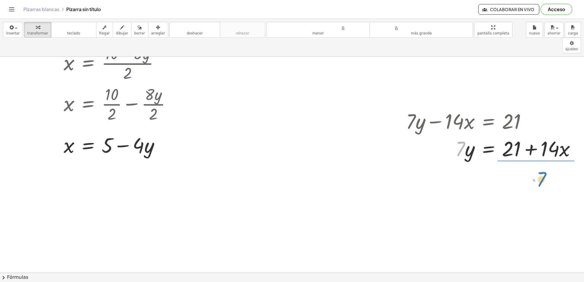
drag, startPoint x: 459, startPoint y: 129, endPoint x: 541, endPoint y: 160, distance: 87.5
click at [541, 160] on div "+ · 5 · y − 9 = 11 · 5 · y = + 11 + 9 · 5 · y = 20 y = · 20 · 5 y = 4 + · 7 · x…" at bounding box center [297, 178] width 595 height 695
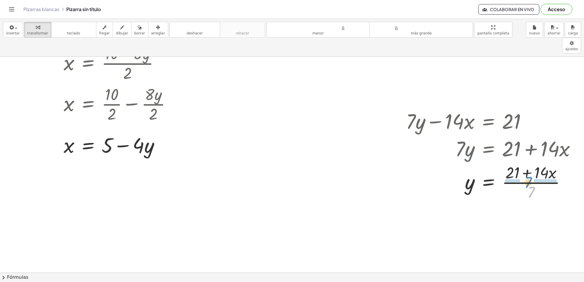
drag, startPoint x: 533, startPoint y: 181, endPoint x: 530, endPoint y: 174, distance: 7.9
click at [530, 174] on div at bounding box center [493, 182] width 180 height 41
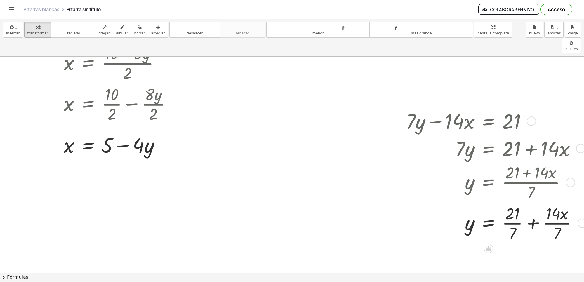
click at [509, 207] on div at bounding box center [494, 222] width 182 height 41
click at [547, 207] on div at bounding box center [493, 222] width 180 height 41
click at [285, 89] on div at bounding box center [297, 178] width 595 height 695
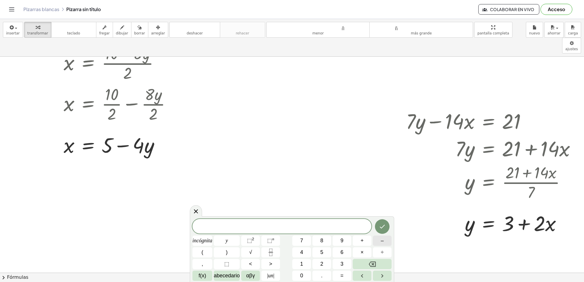
click at [383, 241] on font "–" at bounding box center [382, 241] width 3 height 6
click at [340, 261] on button "3" at bounding box center [342, 264] width 19 height 10
click at [363, 242] on font "+" at bounding box center [362, 241] width 3 height 6
click at [330, 255] on button "5" at bounding box center [322, 252] width 19 height 10
click at [228, 242] on button "y" at bounding box center [227, 241] width 26 height 10
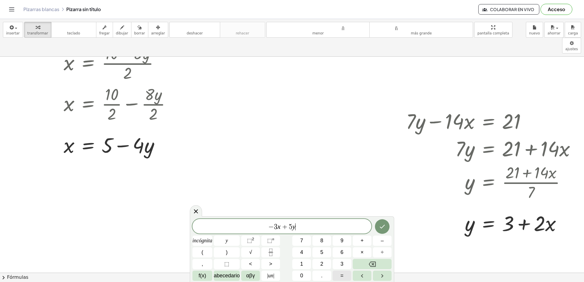
click at [343, 275] on font "=" at bounding box center [342, 276] width 3 height 6
click at [330, 266] on button "2" at bounding box center [322, 264] width 19 height 10
click at [383, 223] on icon "Hecho" at bounding box center [382, 226] width 7 height 7
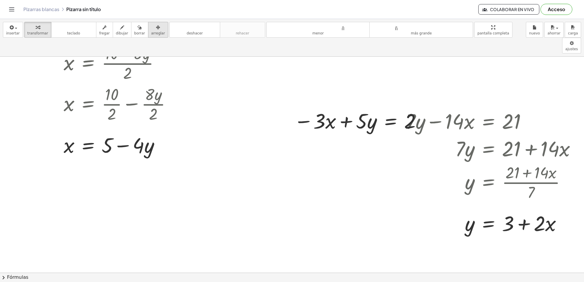
click at [151, 34] on font "arreglar" at bounding box center [158, 33] width 14 height 4
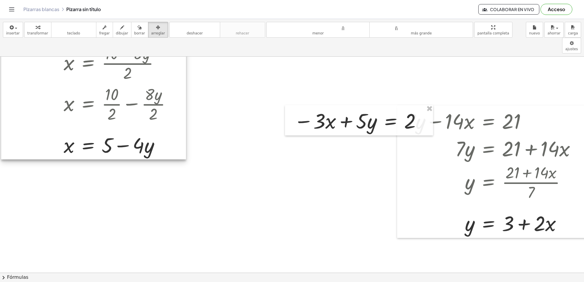
click at [129, 77] on div at bounding box center [93, 72] width 185 height 173
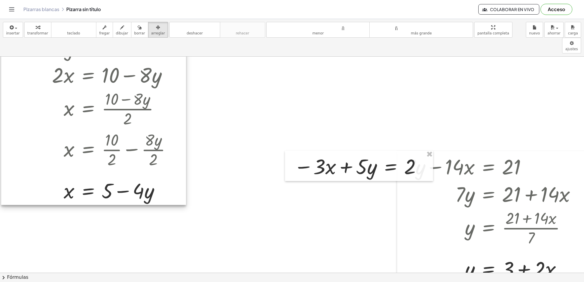
scroll to position [116, 0]
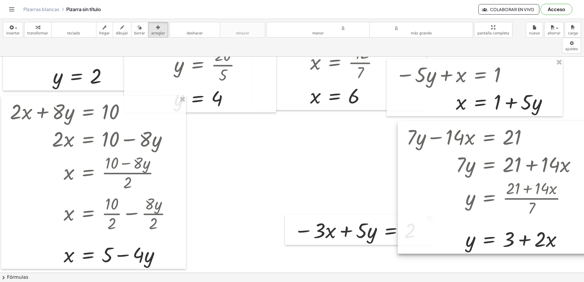
drag, startPoint x: 478, startPoint y: 250, endPoint x: 478, endPoint y: 156, distance: 93.8
click at [478, 156] on div at bounding box center [495, 187] width 194 height 132
drag, startPoint x: 361, startPoint y: 227, endPoint x: 344, endPoint y: 206, distance: 27.2
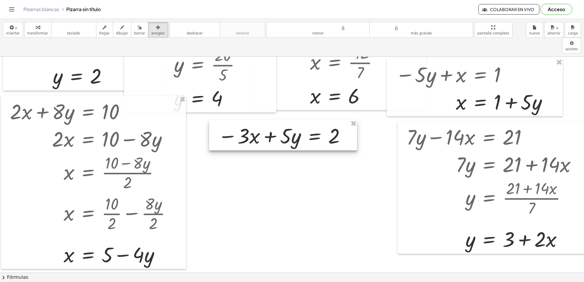
drag, startPoint x: 344, startPoint y: 206, endPoint x: 268, endPoint y: 112, distance: 121.4
click at [268, 120] on div at bounding box center [283, 135] width 148 height 30
click at [38, 27] on div "button" at bounding box center [37, 27] width 21 height 7
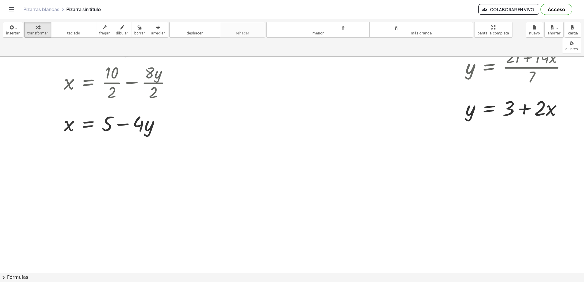
scroll to position [189, 0]
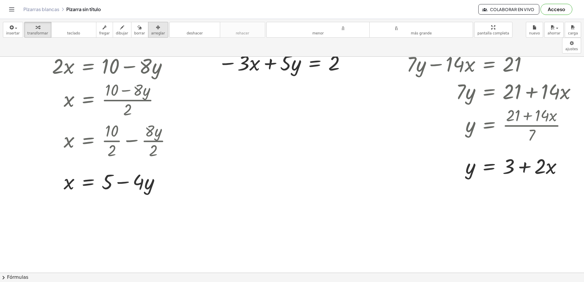
click at [155, 29] on div "button" at bounding box center [158, 27] width 14 height 7
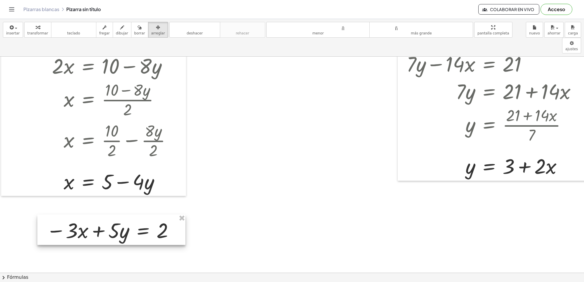
drag, startPoint x: 249, startPoint y: 54, endPoint x: 79, endPoint y: 218, distance: 235.3
click at [77, 218] on div at bounding box center [111, 230] width 148 height 30
click at [29, 31] on button "transformar" at bounding box center [37, 30] width 27 height 16
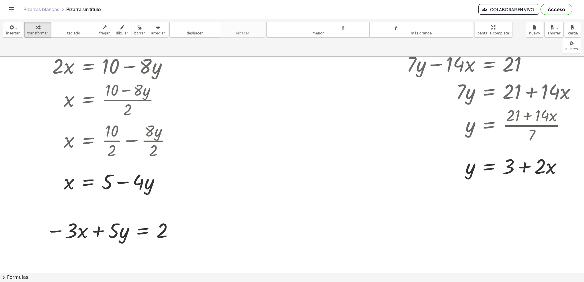
click at [278, 171] on div at bounding box center [297, 99] width 595 height 464
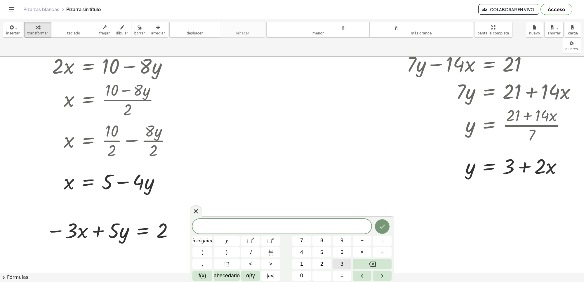
click at [346, 264] on button "3" at bounding box center [342, 264] width 19 height 10
click at [364, 242] on button "+" at bounding box center [362, 241] width 19 height 10
click at [300, 252] on button "4" at bounding box center [301, 252] width 19 height 10
click at [232, 241] on button "y" at bounding box center [227, 241] width 26 height 10
click at [344, 276] on button "=" at bounding box center [342, 276] width 19 height 10
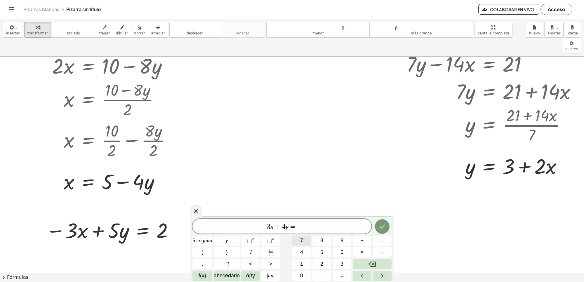
click at [303, 240] on font "7" at bounding box center [301, 241] width 3 height 6
click at [380, 226] on icon "Hecho" at bounding box center [382, 226] width 7 height 7
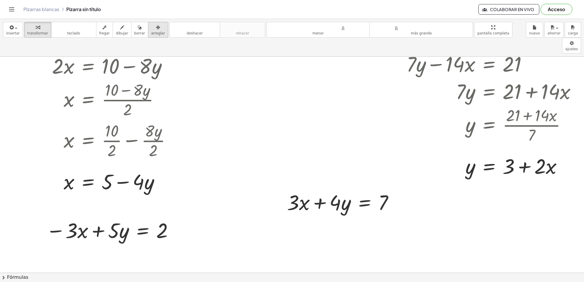
click at [148, 37] on button "arreglar" at bounding box center [158, 30] width 20 height 16
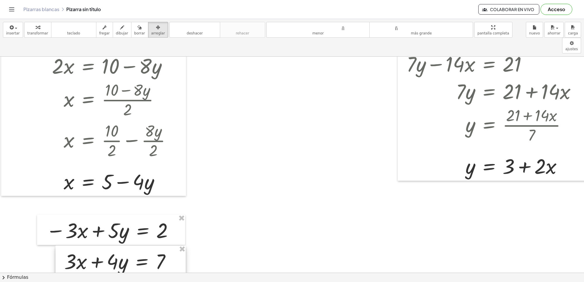
drag, startPoint x: 297, startPoint y: 187, endPoint x: 74, endPoint y: 246, distance: 230.6
click at [74, 246] on div at bounding box center [121, 261] width 130 height 30
click at [36, 31] on icon "button" at bounding box center [38, 27] width 4 height 7
click at [313, 154] on div at bounding box center [297, 99] width 595 height 464
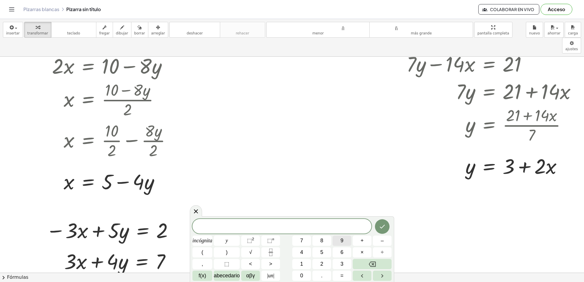
click at [342, 241] on font "9" at bounding box center [342, 241] width 3 height 6
click at [228, 237] on button "y" at bounding box center [227, 241] width 26 height 10
click at [339, 273] on button "=" at bounding box center [342, 276] width 19 height 10
click at [346, 238] on button "9" at bounding box center [342, 241] width 19 height 10
click at [383, 227] on icon "Hecho" at bounding box center [382, 227] width 5 height 4
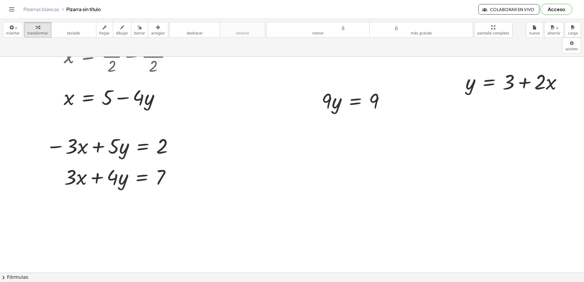
scroll to position [310, 0]
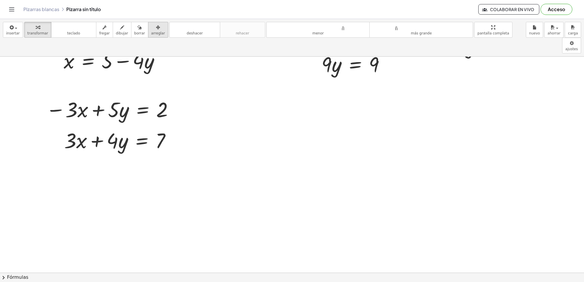
click at [156, 28] on icon "button" at bounding box center [158, 27] width 4 height 7
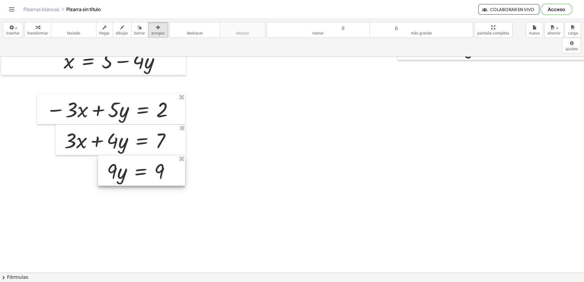
drag, startPoint x: 327, startPoint y: 50, endPoint x: 112, endPoint y: 157, distance: 240.2
click at [112, 157] on div at bounding box center [141, 170] width 87 height 30
drag, startPoint x: 116, startPoint y: 157, endPoint x: 117, endPoint y: 161, distance: 4.5
click at [117, 161] on div at bounding box center [142, 175] width 87 height 30
drag, startPoint x: 39, startPoint y: 27, endPoint x: 70, endPoint y: 80, distance: 60.9
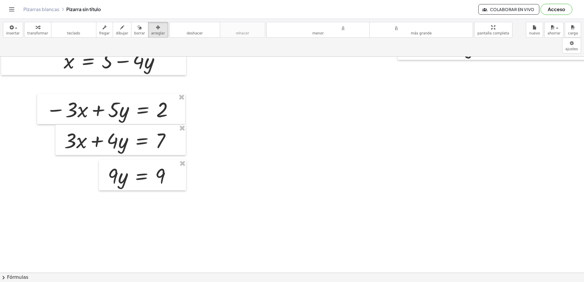
click at [39, 28] on div "button" at bounding box center [37, 27] width 21 height 7
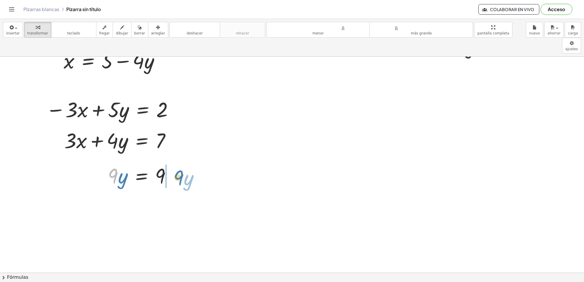
drag, startPoint x: 111, startPoint y: 158, endPoint x: 177, endPoint y: 160, distance: 65.8
click at [177, 162] on div at bounding box center [142, 175] width 74 height 27
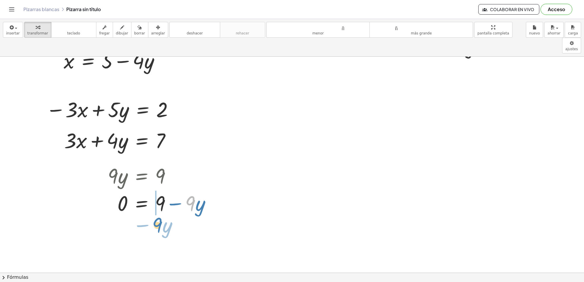
drag, startPoint x: 189, startPoint y: 191, endPoint x: 156, endPoint y: 213, distance: 39.6
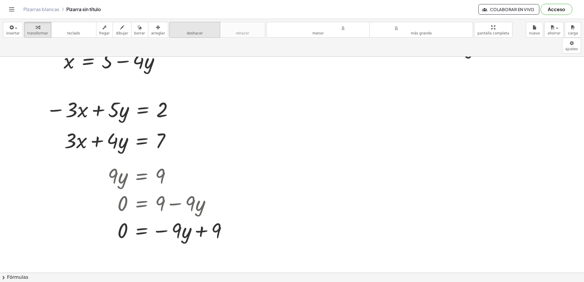
click at [187, 33] on button "deshacer deshacer" at bounding box center [194, 30] width 51 height 16
click at [178, 31] on icon "deshacer" at bounding box center [195, 27] width 44 height 7
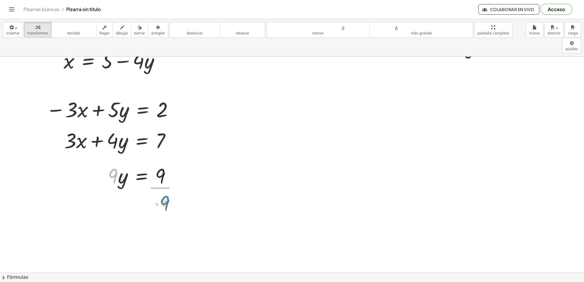
drag, startPoint x: 115, startPoint y: 159, endPoint x: 168, endPoint y: 186, distance: 59.4
click at [162, 195] on div at bounding box center [144, 209] width 78 height 41
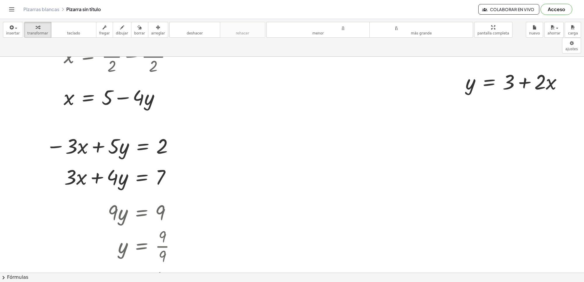
scroll to position [201, 0]
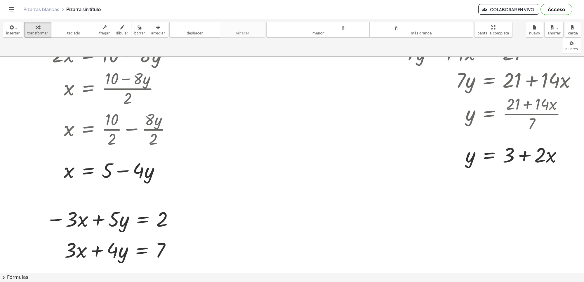
click at [257, 88] on div at bounding box center [297, 203] width 595 height 695
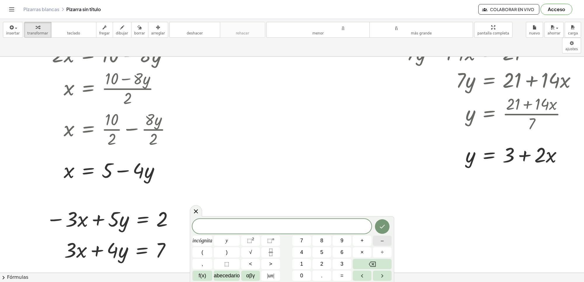
click at [380, 242] on button "–" at bounding box center [382, 241] width 19 height 10
click at [306, 249] on button "4" at bounding box center [301, 252] width 19 height 10
click at [233, 241] on button "y" at bounding box center [227, 241] width 26 height 10
click at [359, 240] on button "+" at bounding box center [362, 241] width 19 height 10
click at [306, 239] on button "7" at bounding box center [301, 241] width 19 height 10
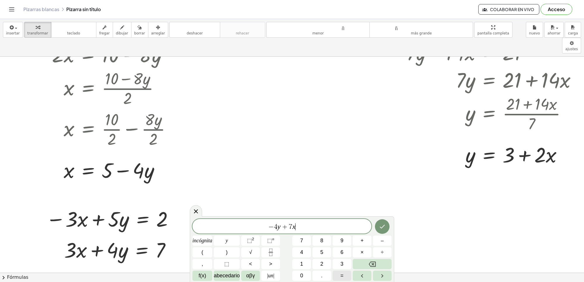
click at [341, 275] on font "=" at bounding box center [342, 276] width 3 height 6
click at [298, 262] on button "1" at bounding box center [301, 264] width 19 height 10
click at [299, 276] on button "0" at bounding box center [301, 276] width 19 height 10
click at [378, 228] on button "Hecho" at bounding box center [382, 226] width 15 height 15
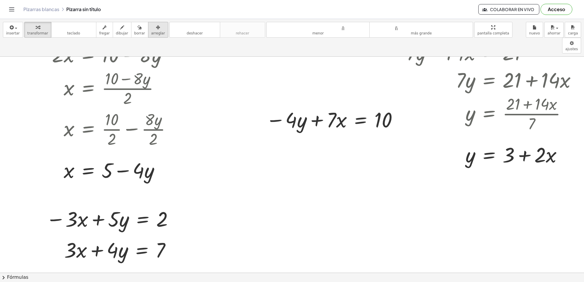
drag, startPoint x: 145, startPoint y: 27, endPoint x: 149, endPoint y: 35, distance: 9.7
click at [149, 35] on button "arreglar" at bounding box center [158, 30] width 20 height 16
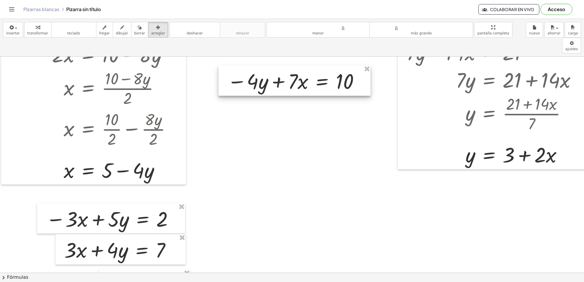
click at [269, 73] on div at bounding box center [295, 80] width 152 height 30
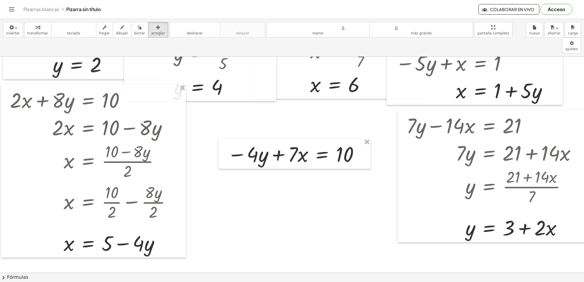
click at [36, 28] on icon "button" at bounding box center [38, 27] width 4 height 7
click at [318, 234] on div at bounding box center [297, 276] width 595 height 695
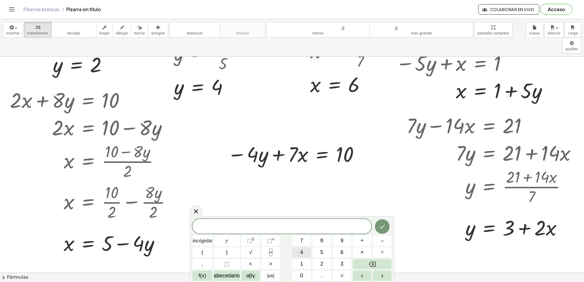
click at [308, 250] on button "4" at bounding box center [301, 252] width 19 height 10
click at [234, 240] on button "y" at bounding box center [227, 241] width 26 height 10
click at [362, 242] on font "+" at bounding box center [362, 241] width 3 height 6
click at [320, 264] on font "2" at bounding box center [321, 264] width 3 height 6
click at [337, 278] on button "=" at bounding box center [342, 276] width 19 height 10
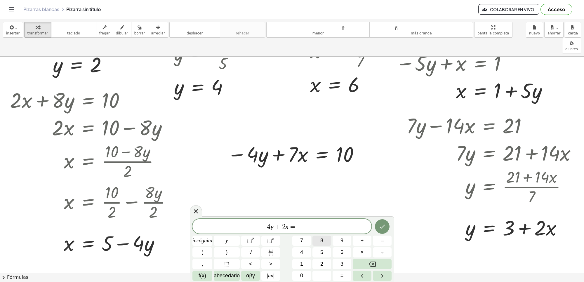
click at [325, 241] on button "8" at bounding box center [322, 241] width 19 height 10
click at [382, 227] on icon "Hecho" at bounding box center [382, 226] width 7 height 7
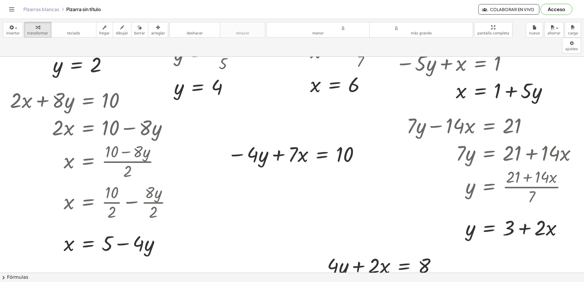
click at [150, 36] on button "arreglar" at bounding box center [158, 30] width 20 height 16
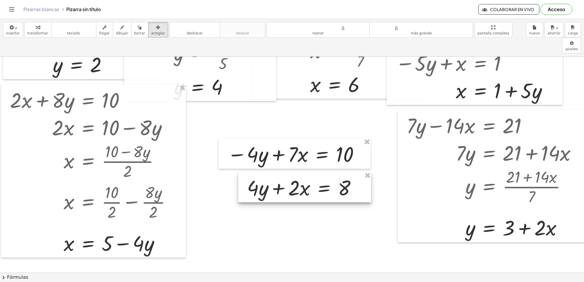
drag, startPoint x: 342, startPoint y: 248, endPoint x: 262, endPoint y: 170, distance: 111.8
click at [262, 172] on div at bounding box center [304, 187] width 133 height 30
click at [40, 25] on div "button" at bounding box center [37, 27] width 21 height 7
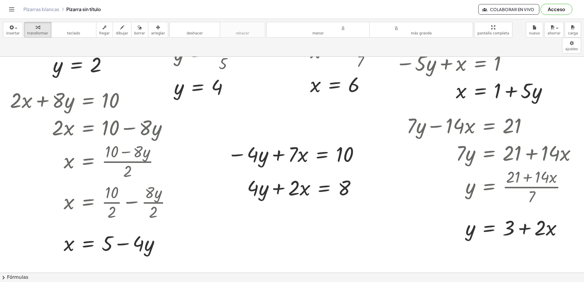
click at [301, 217] on div at bounding box center [297, 276] width 595 height 695
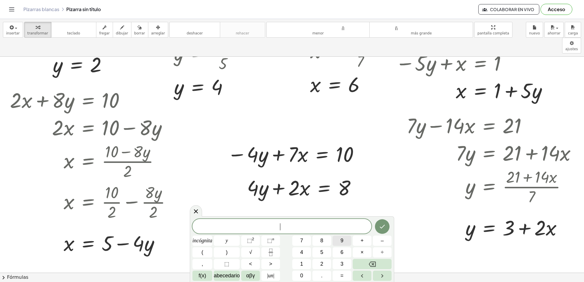
click at [338, 238] on button "9" at bounding box center [342, 241] width 19 height 10
click at [348, 278] on button "=" at bounding box center [342, 276] width 19 height 10
click at [301, 264] on font "1" at bounding box center [301, 264] width 3 height 6
click at [322, 239] on font "8" at bounding box center [321, 241] width 3 height 6
click at [377, 224] on button "Hecho" at bounding box center [382, 226] width 15 height 15
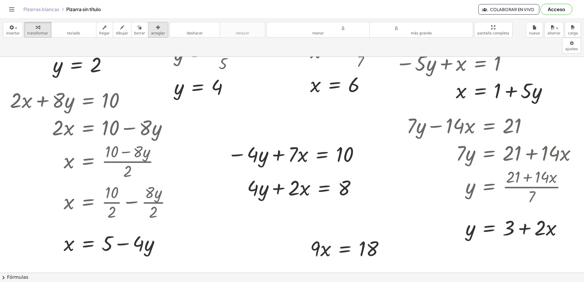
click at [154, 36] on button "arreglar" at bounding box center [158, 30] width 20 height 16
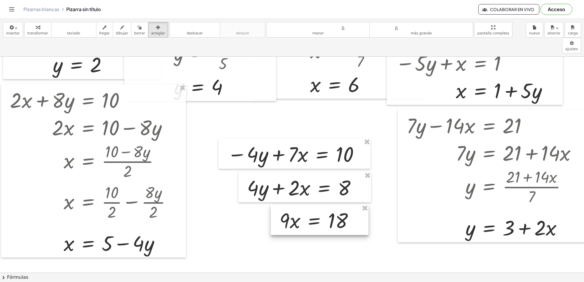
drag, startPoint x: 336, startPoint y: 232, endPoint x: 305, endPoint y: 204, distance: 41.6
click at [305, 205] on div at bounding box center [320, 220] width 98 height 30
click at [39, 30] on div "button" at bounding box center [37, 27] width 21 height 7
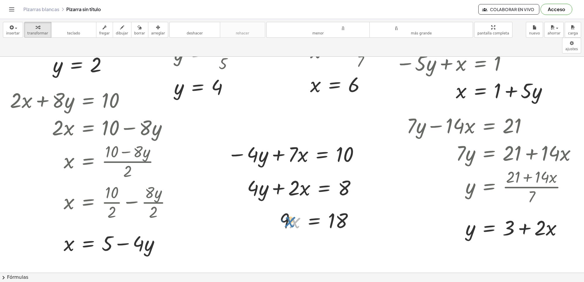
click at [289, 206] on div at bounding box center [319, 219] width 84 height 27
drag, startPoint x: 283, startPoint y: 203, endPoint x: 329, endPoint y: 225, distance: 50.3
click at [337, 240] on div at bounding box center [320, 254] width 86 height 41
